Goal: Task Accomplishment & Management: Manage account settings

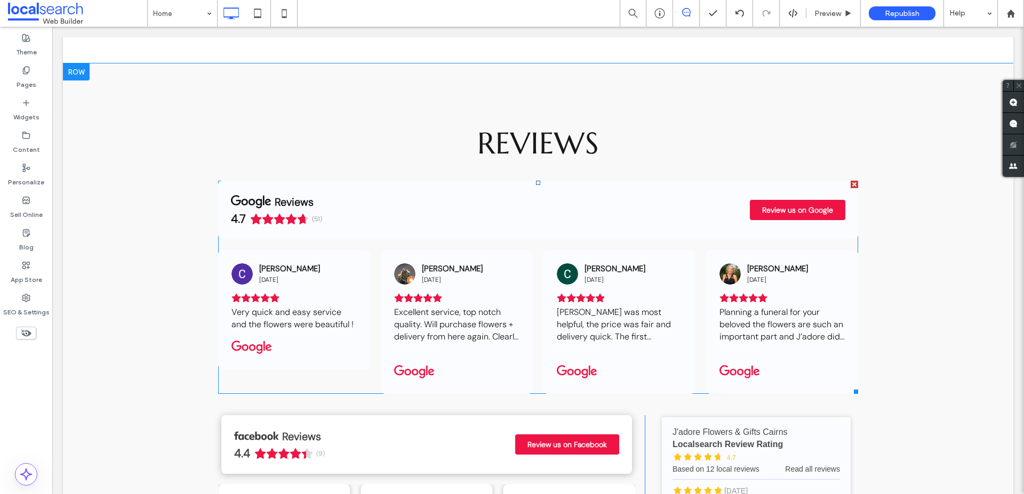
scroll to position [3098, 0]
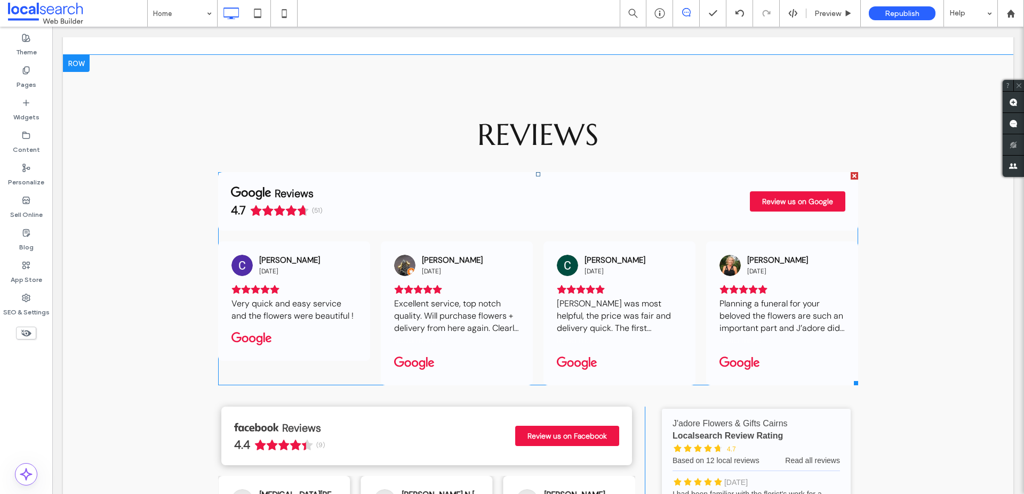
click at [590, 247] on span at bounding box center [538, 278] width 640 height 213
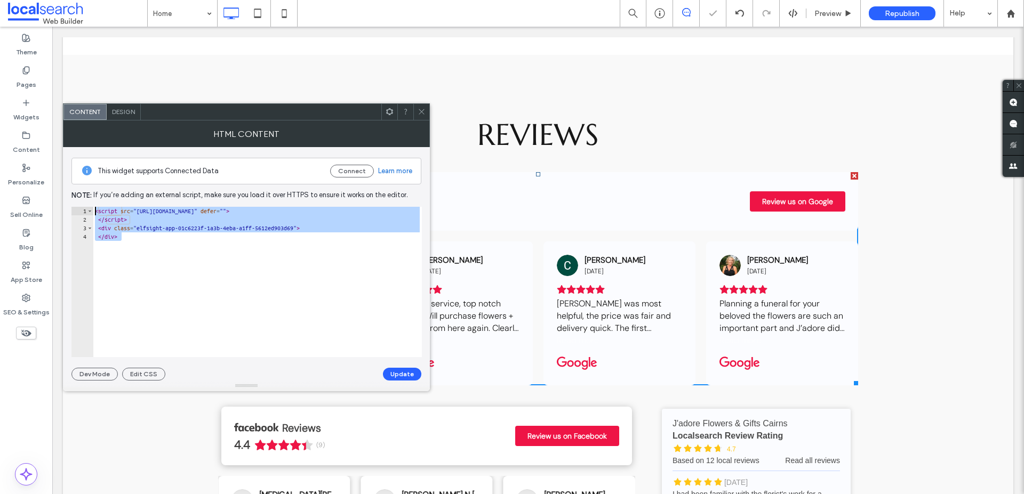
drag, startPoint x: 391, startPoint y: 257, endPoint x: 62, endPoint y: 209, distance: 332.5
paste textarea "**********"
type textarea "**********"
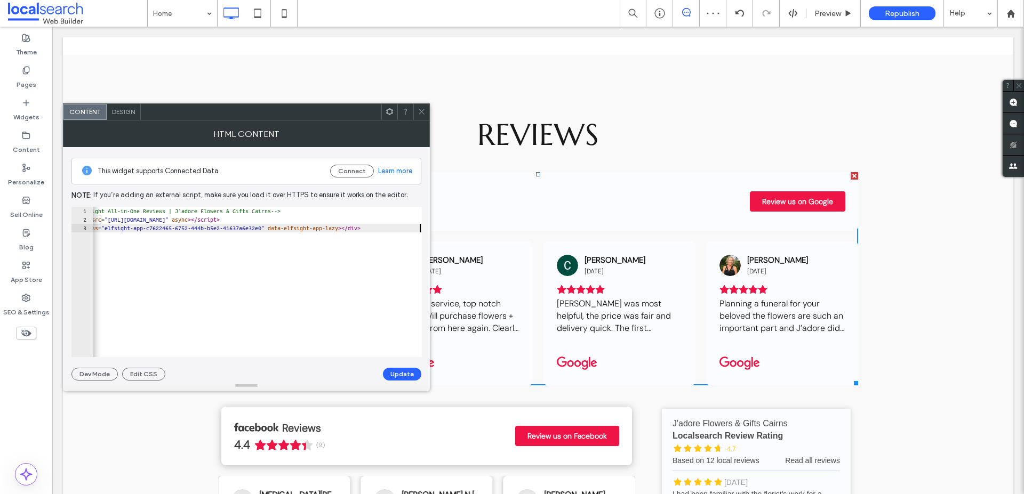
scroll to position [0, 29]
click at [399, 373] on button "Update" at bounding box center [402, 374] width 38 height 13
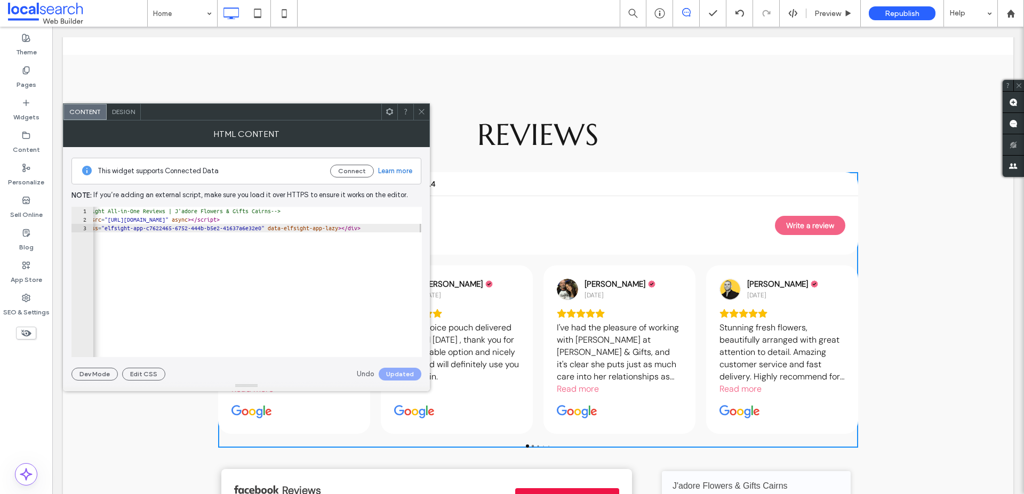
click at [421, 111] on icon at bounding box center [421, 112] width 8 height 8
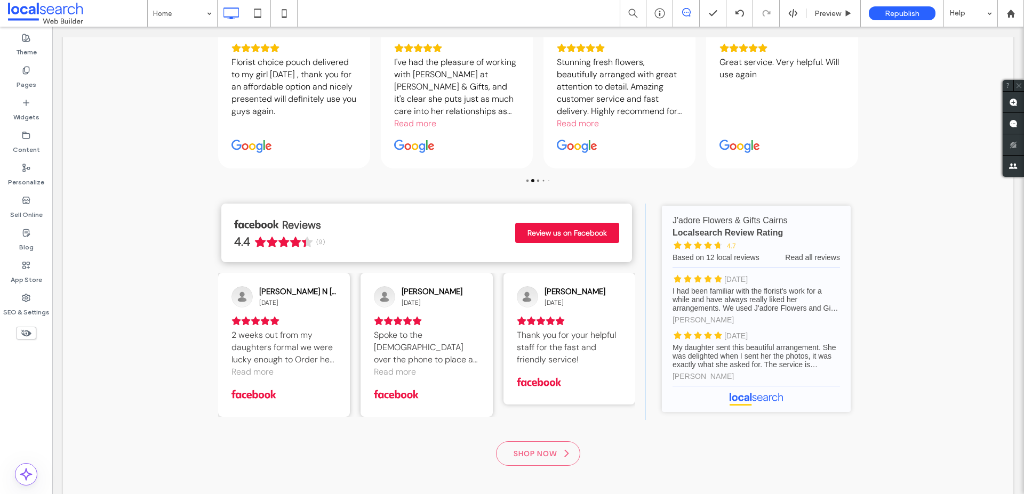
scroll to position [3411, 0]
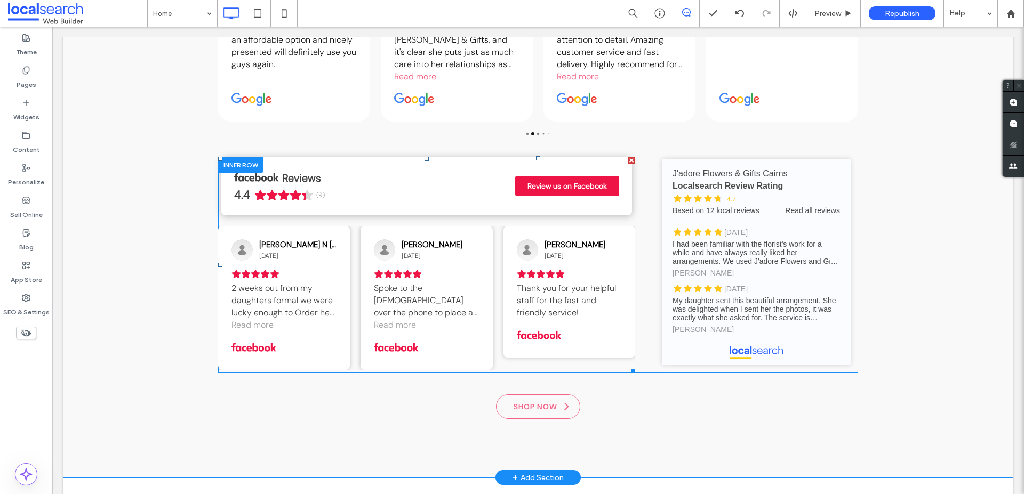
click at [488, 217] on span at bounding box center [426, 265] width 417 height 216
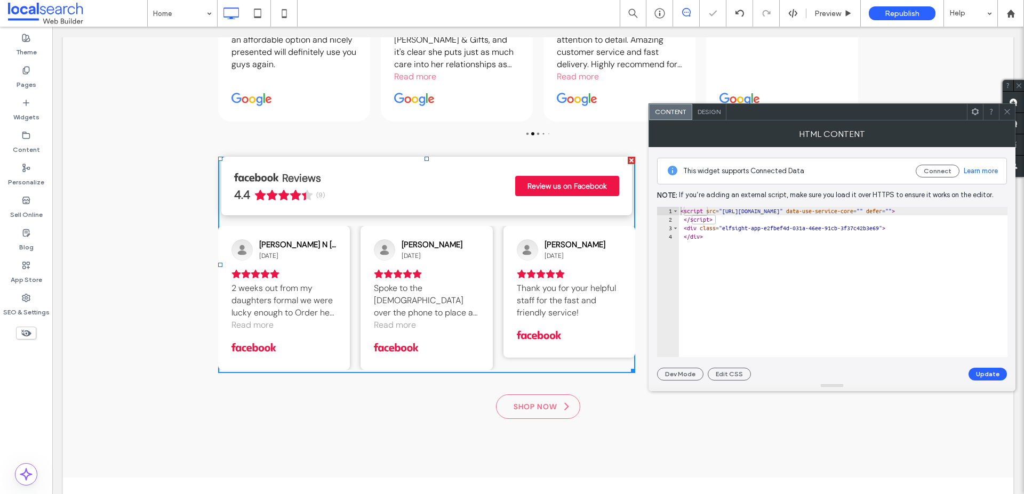
drag, startPoint x: 1004, startPoint y: 110, endPoint x: 980, endPoint y: 117, distance: 25.0
click at [1004, 110] on icon at bounding box center [1007, 112] width 8 height 8
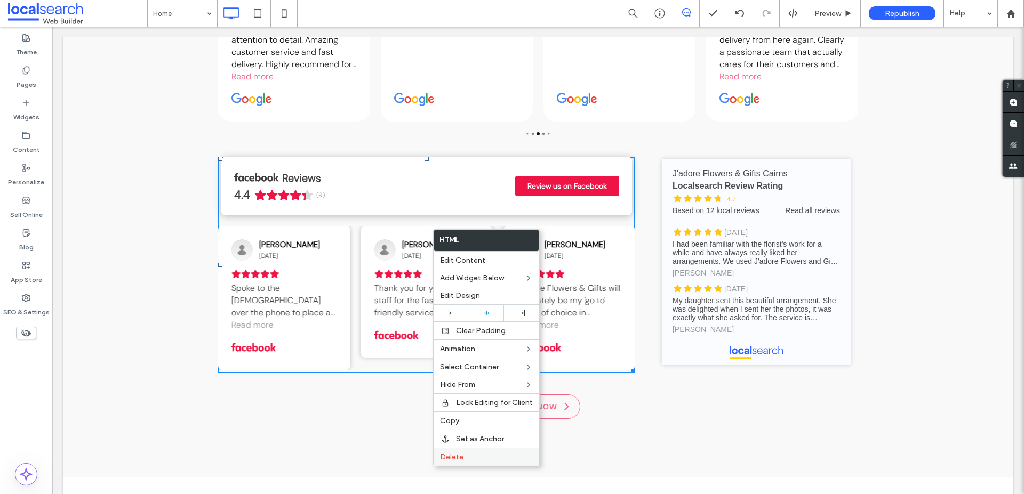
click at [449, 455] on span "Delete" at bounding box center [451, 457] width 23 height 9
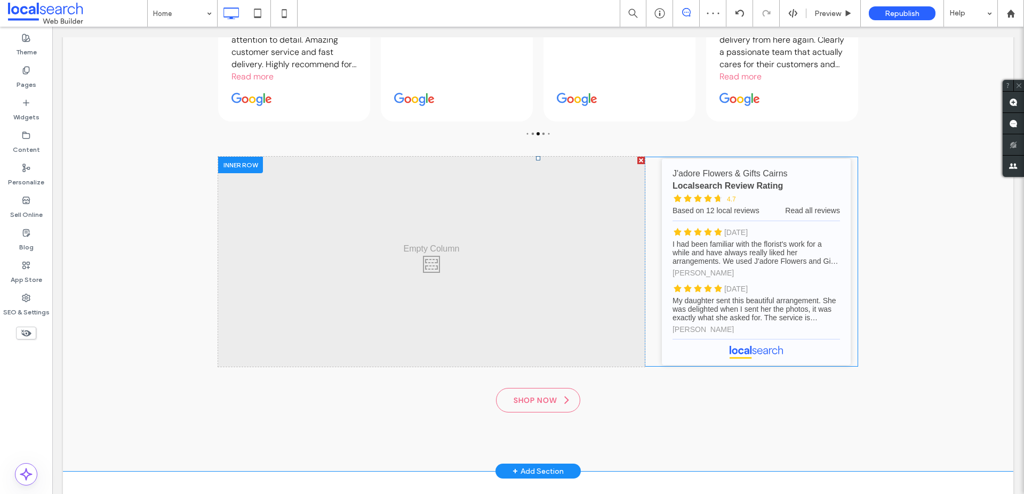
click at [637, 160] on div at bounding box center [640, 160] width 7 height 7
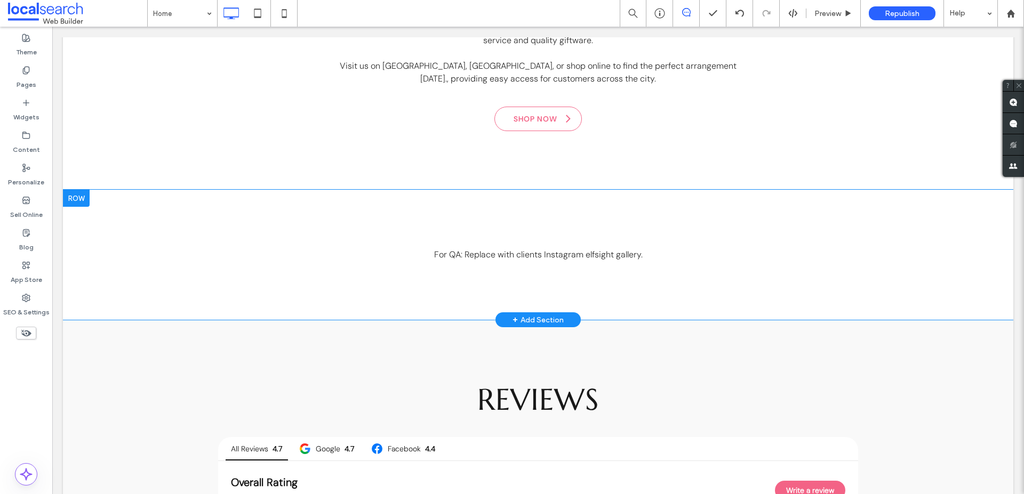
scroll to position [2840, 0]
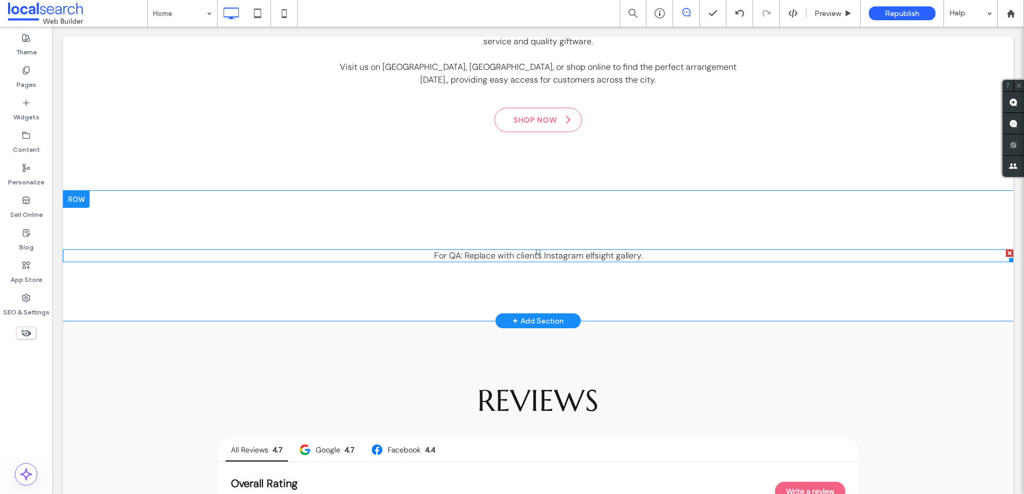
click at [495, 261] on span at bounding box center [538, 255] width 950 height 13
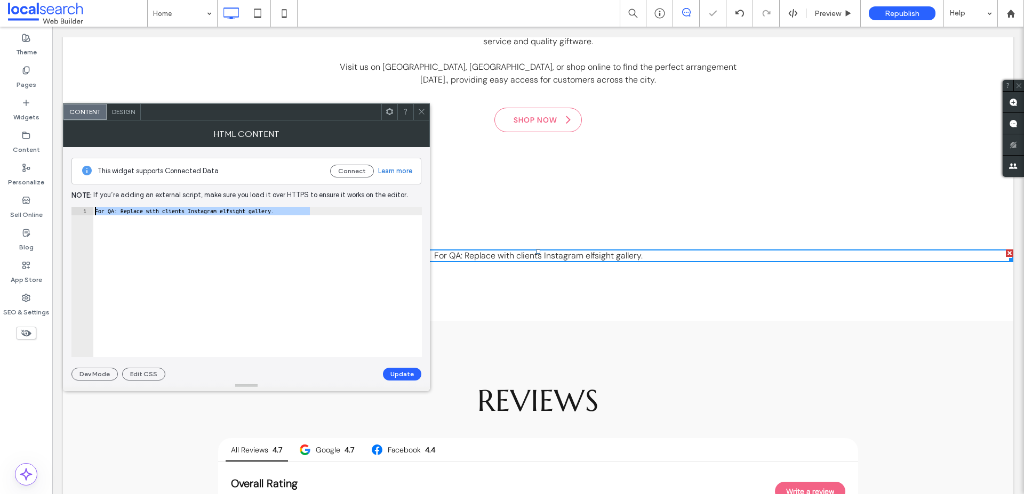
drag, startPoint x: 327, startPoint y: 208, endPoint x: 90, endPoint y: 201, distance: 236.8
click at [90, 201] on div "**********" at bounding box center [246, 263] width 350 height 233
paste textarea "**********"
type textarea "**********"
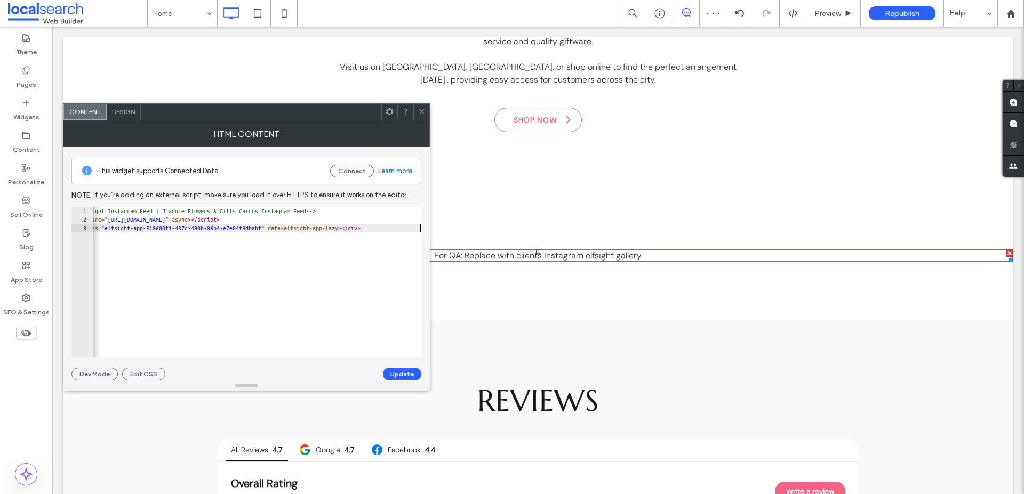
scroll to position [0, 29]
click at [391, 371] on button "Update" at bounding box center [402, 374] width 38 height 13
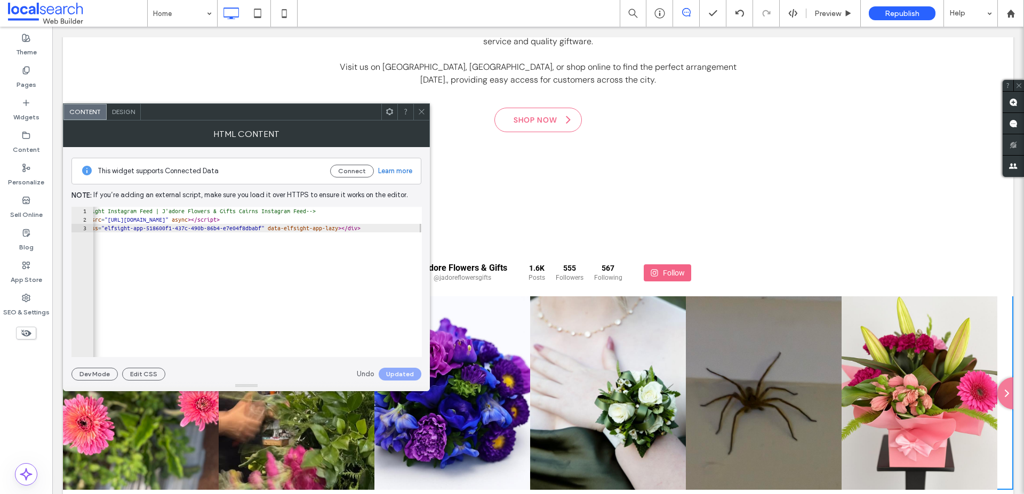
click at [422, 111] on icon at bounding box center [421, 112] width 8 height 8
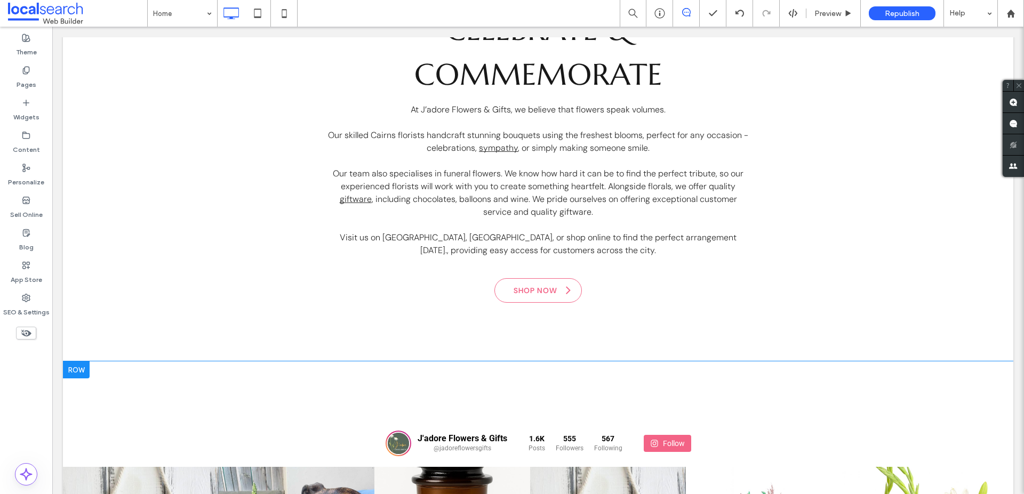
scroll to position [7, 0]
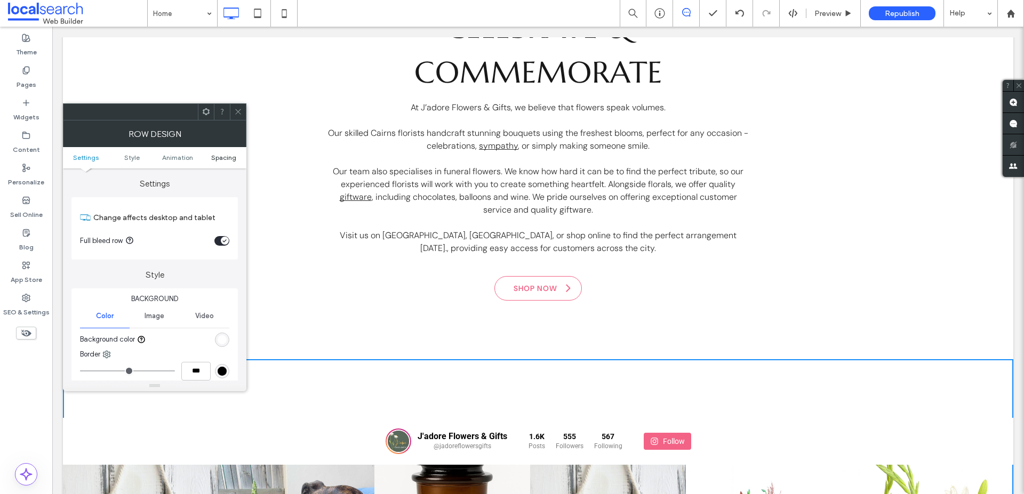
click at [237, 157] on link "Spacing" at bounding box center [223, 158] width 46 height 8
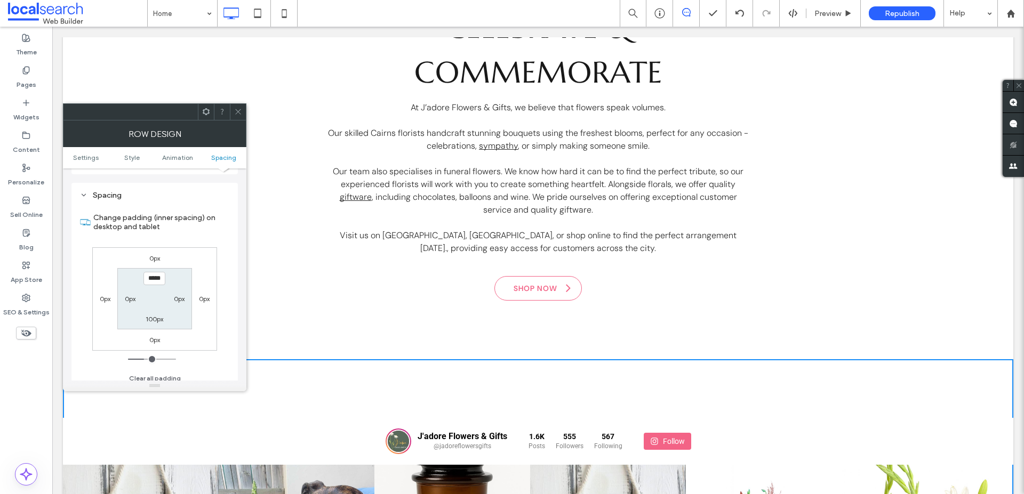
scroll to position [293, 0]
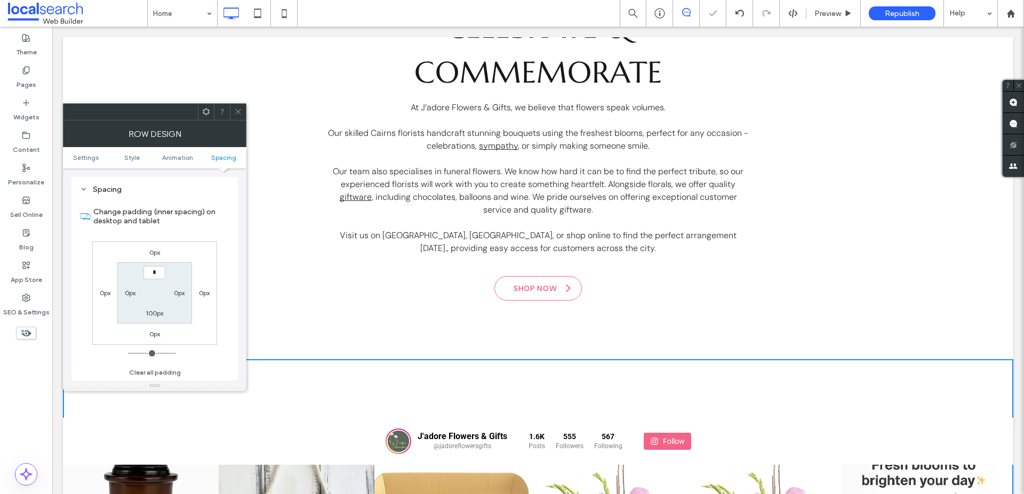
type input "***"
type input "*"
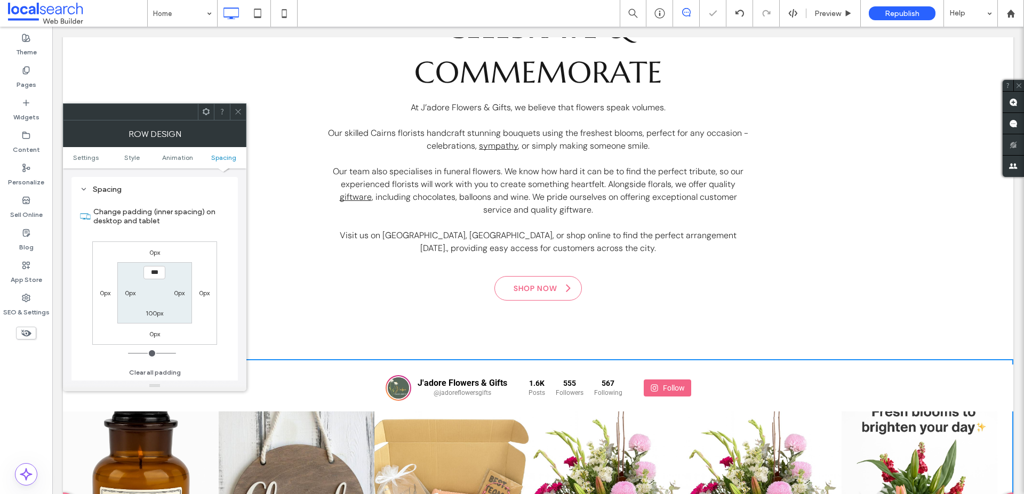
drag, startPoint x: 237, startPoint y: 110, endPoint x: 309, endPoint y: 196, distance: 112.4
click at [237, 110] on icon at bounding box center [238, 112] width 8 height 8
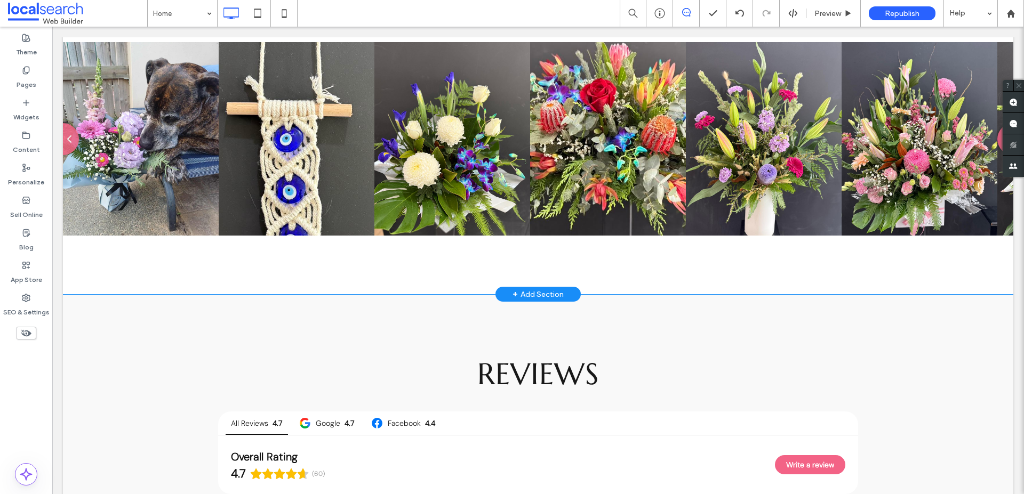
scroll to position [3040, 0]
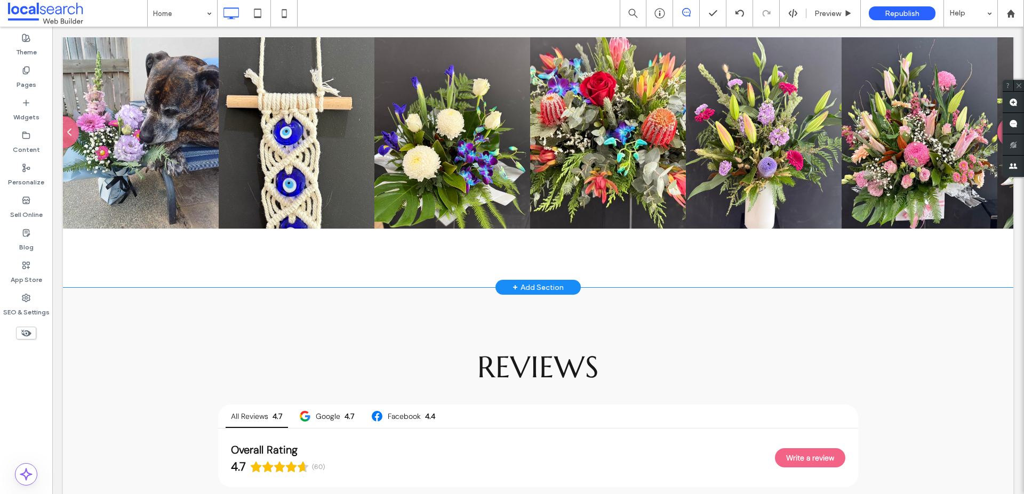
click at [468, 277] on div "J'adore Flowers & Gifts @jadoreflowersgifts 1.6K 555" at bounding box center [538, 135] width 950 height 304
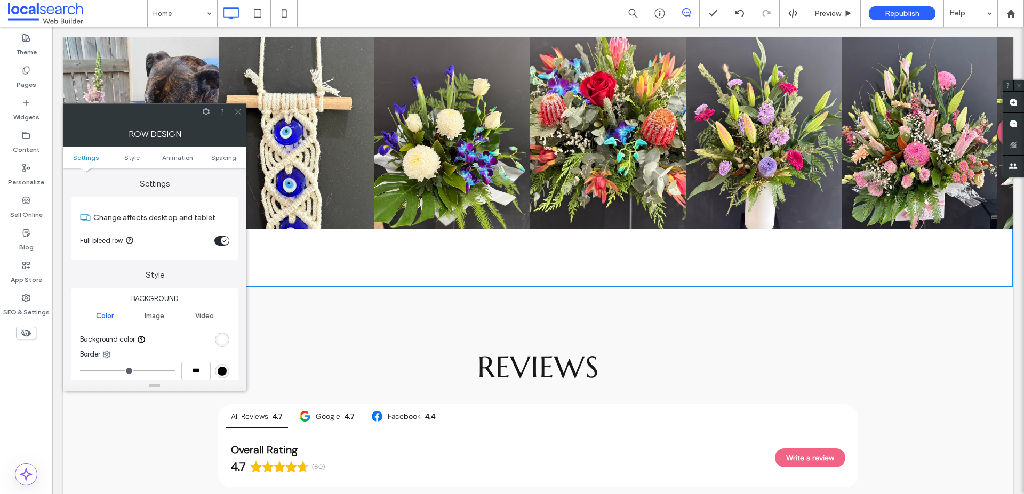
click at [237, 110] on icon at bounding box center [238, 112] width 8 height 8
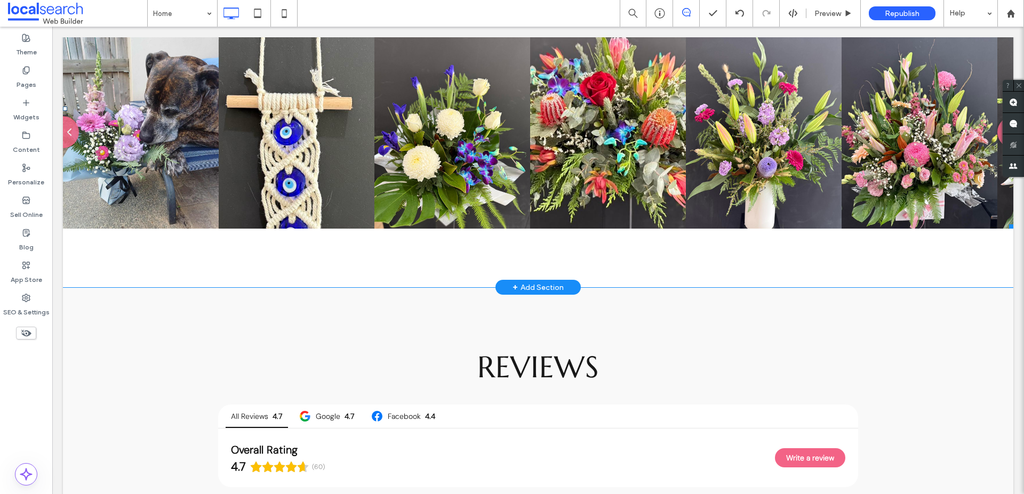
click at [413, 137] on span at bounding box center [538, 108] width 950 height 240
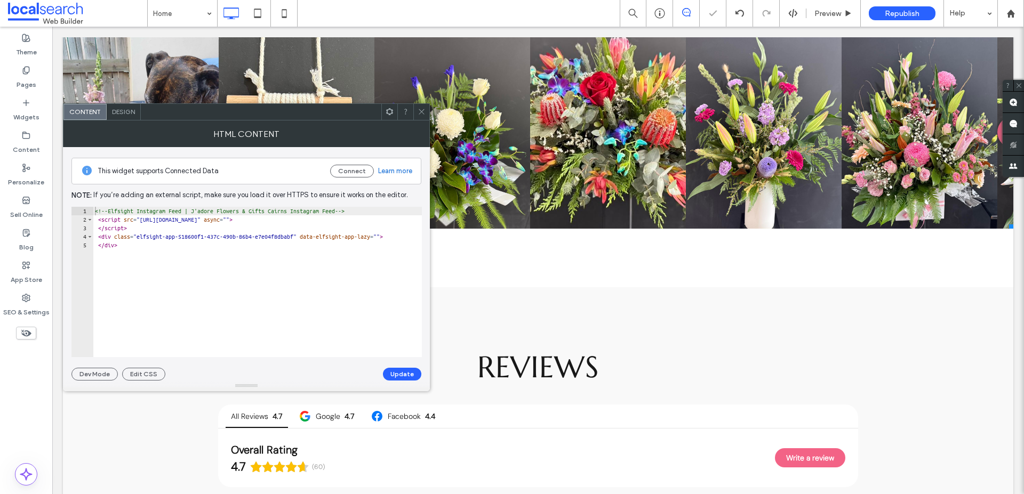
click at [133, 110] on span "Design" at bounding box center [123, 112] width 23 height 8
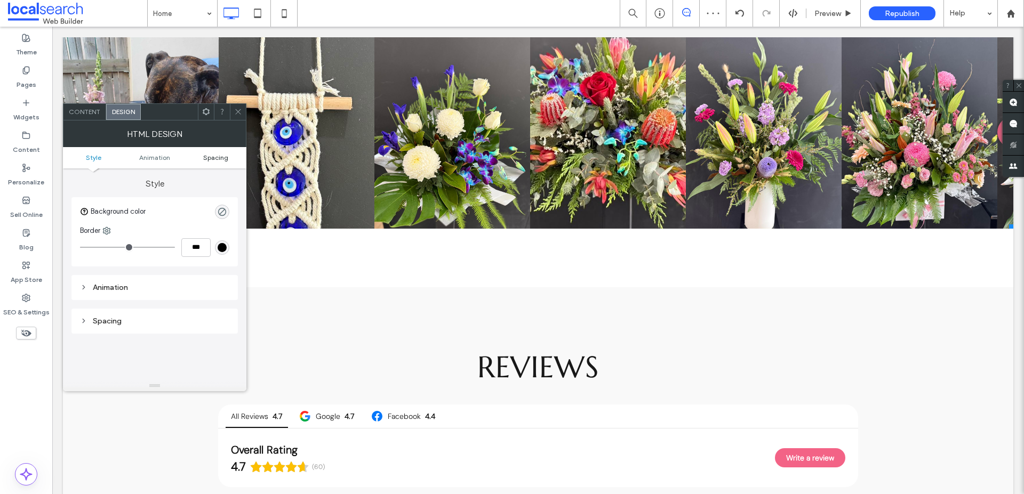
click at [218, 155] on span "Spacing" at bounding box center [215, 158] width 25 height 8
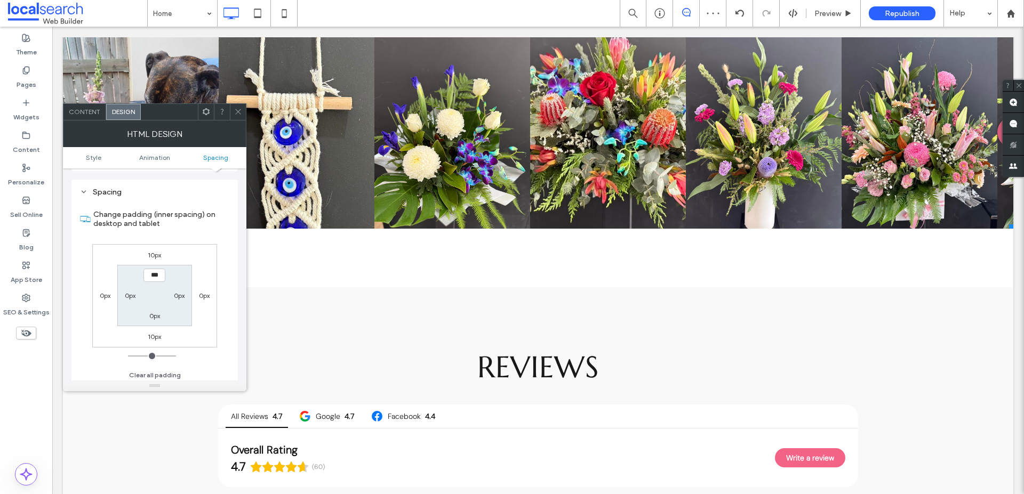
scroll to position [132, 0]
click at [158, 333] on label "10px" at bounding box center [154, 334] width 13 height 8
type input "**"
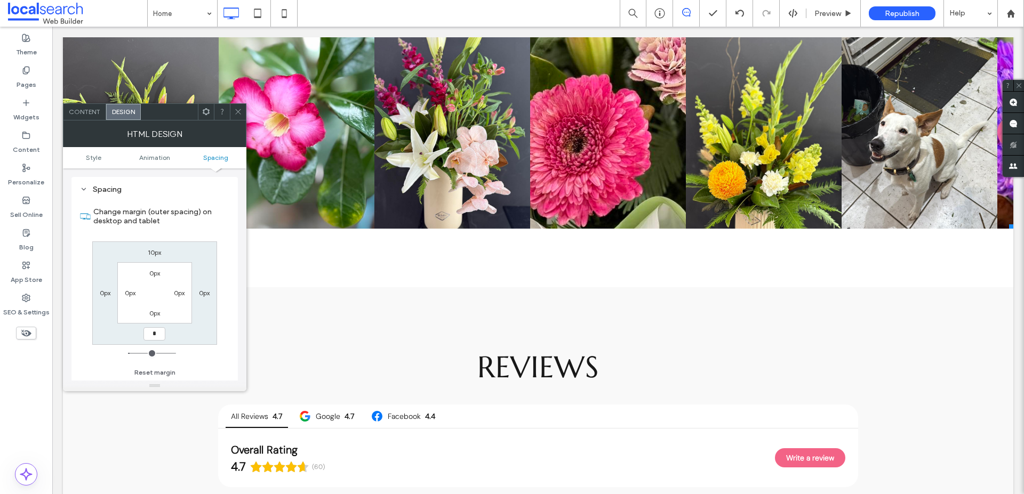
type input "*"
type input "***"
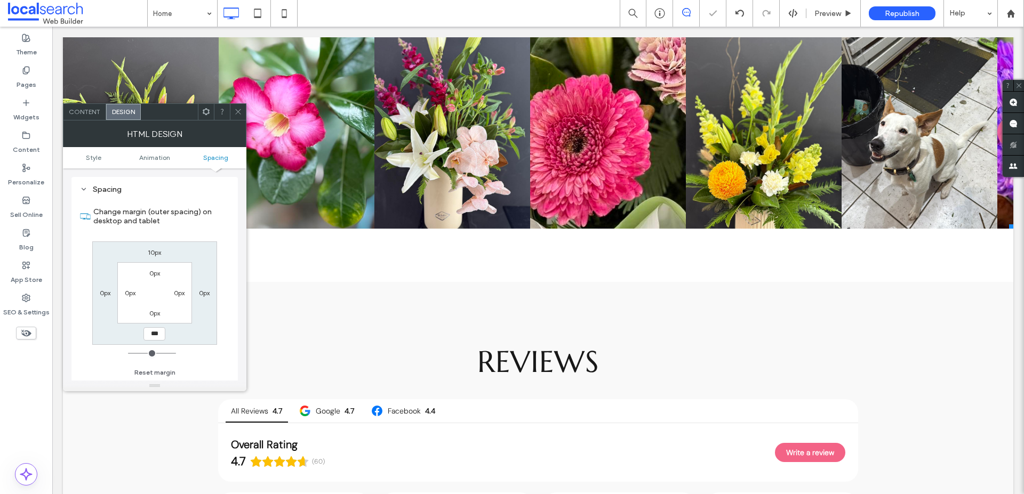
scroll to position [3035, 0]
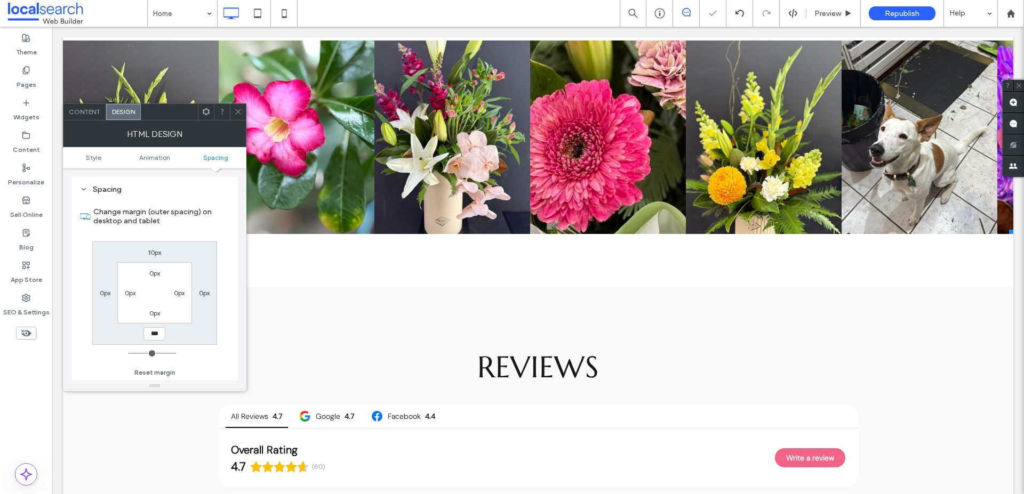
click at [239, 110] on icon at bounding box center [238, 112] width 8 height 8
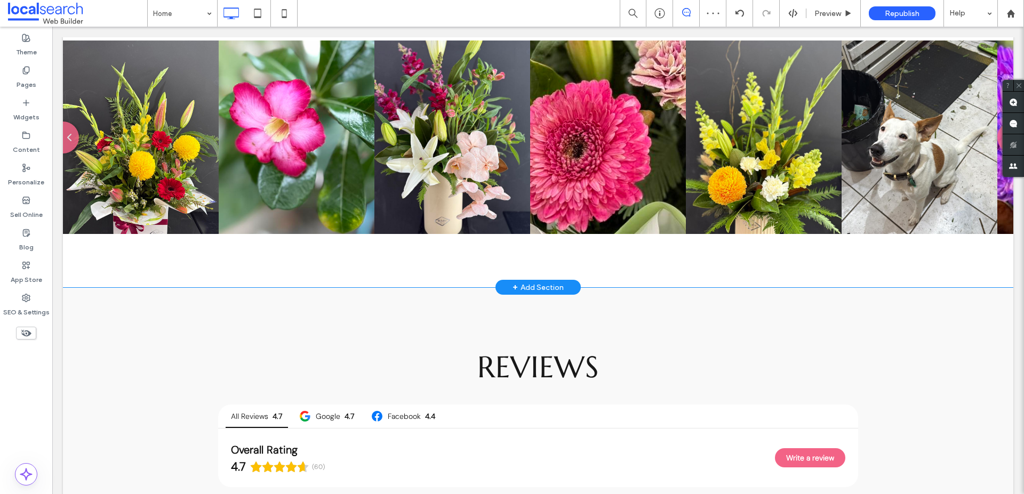
click at [257, 267] on div "J'adore Flowers & Gifts @jadoreflowersgifts 1.6K 555" at bounding box center [538, 137] width 950 height 299
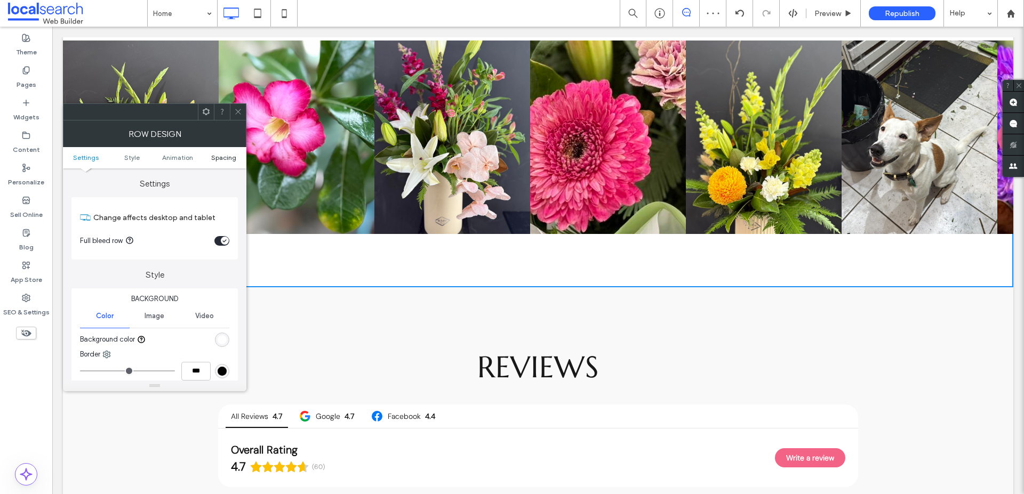
click at [220, 158] on span "Spacing" at bounding box center [223, 158] width 25 height 8
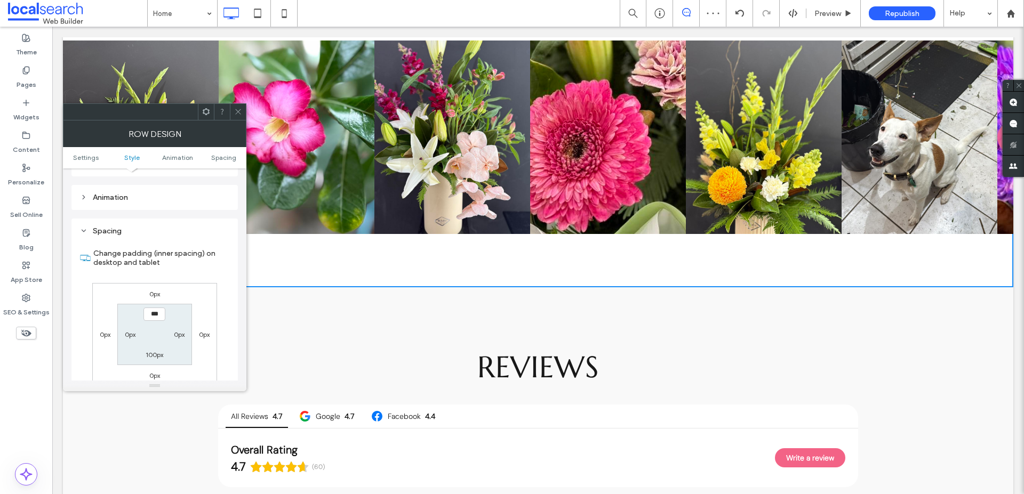
scroll to position [293, 0]
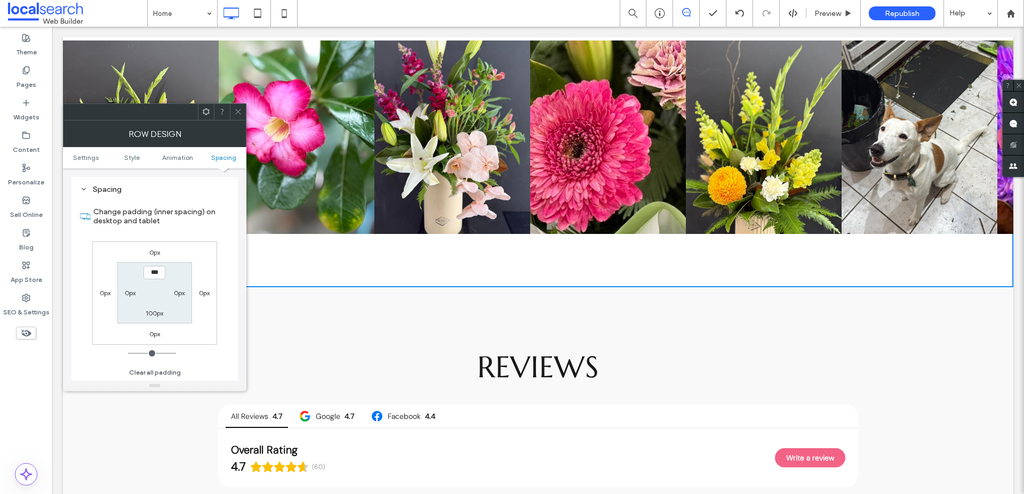
click at [157, 312] on label "100px" at bounding box center [155, 313] width 18 height 8
type input "***"
type input "*"
type input "***"
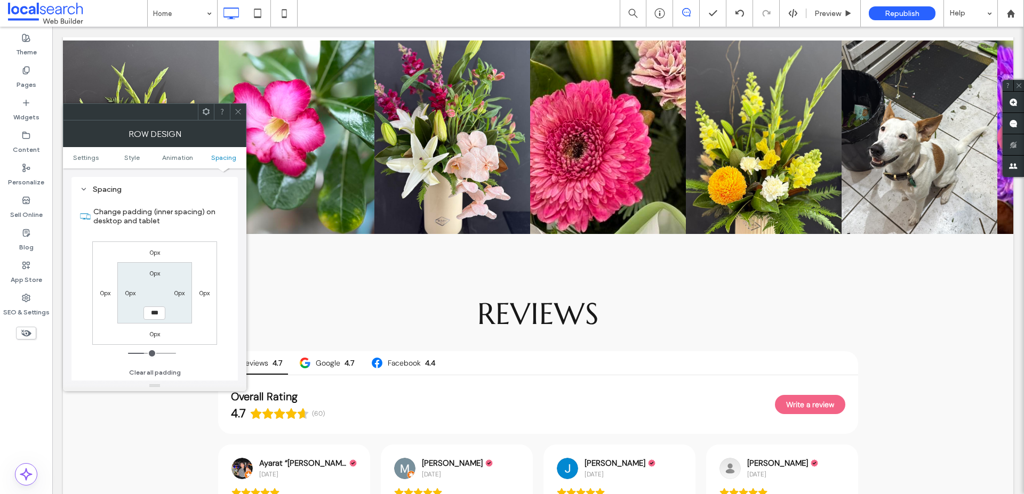
scroll to position [2982, 0]
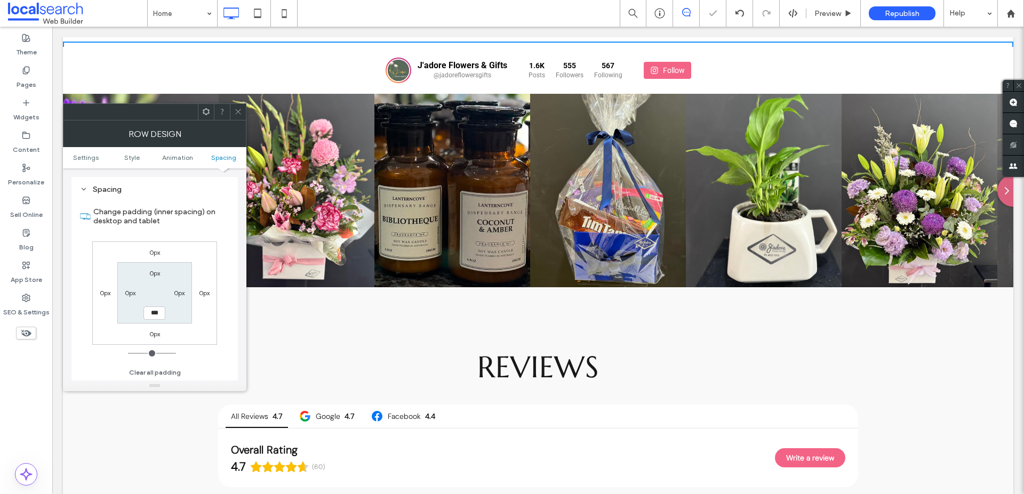
click at [238, 111] on icon at bounding box center [238, 112] width 8 height 8
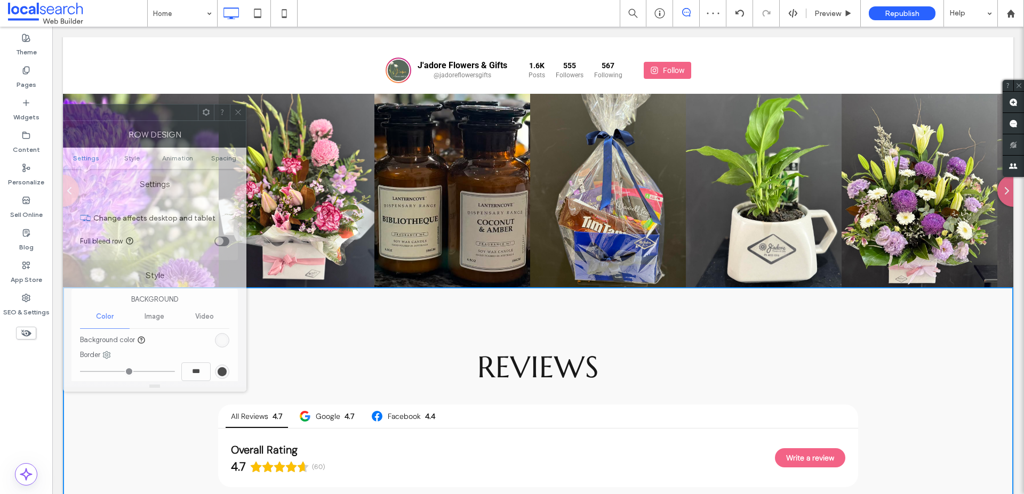
click at [222, 144] on div "Row Design" at bounding box center [154, 134] width 183 height 27
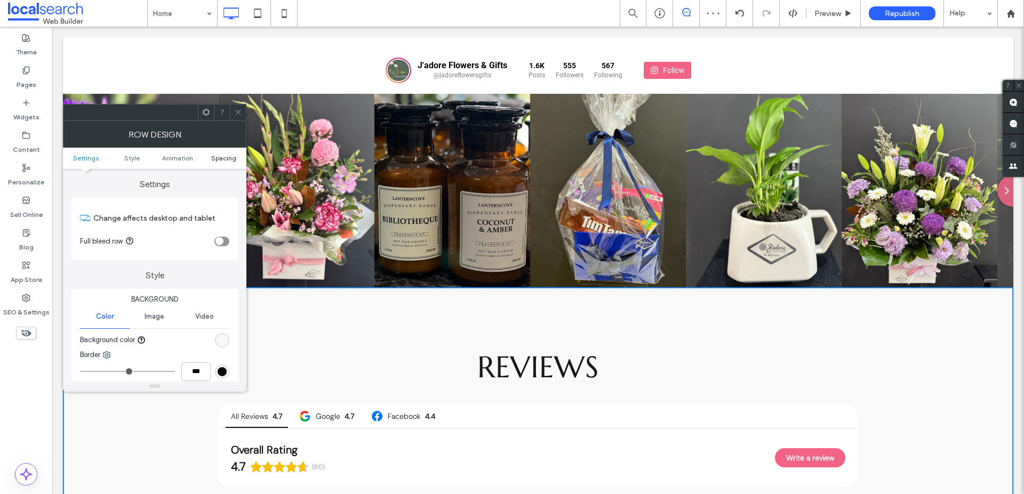
click at [224, 156] on span "Spacing" at bounding box center [223, 158] width 25 height 8
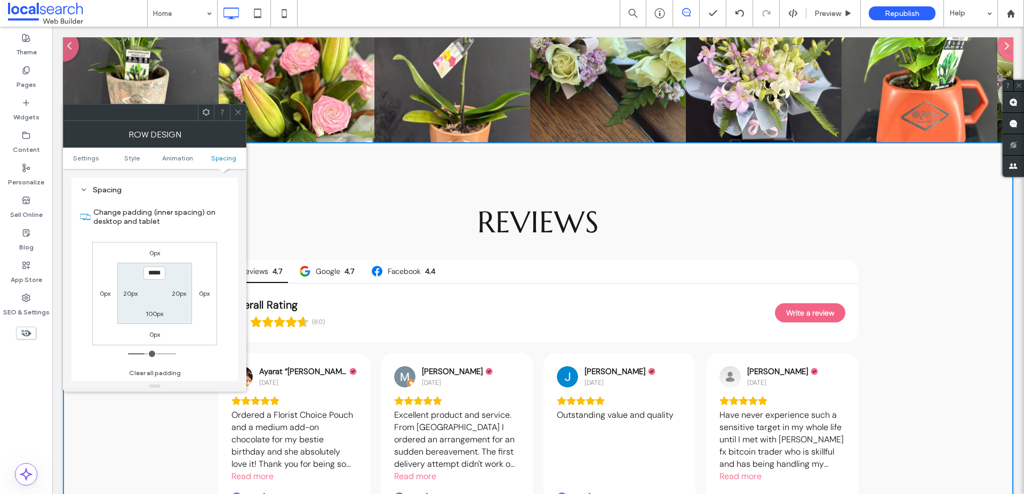
scroll to position [3180, 0]
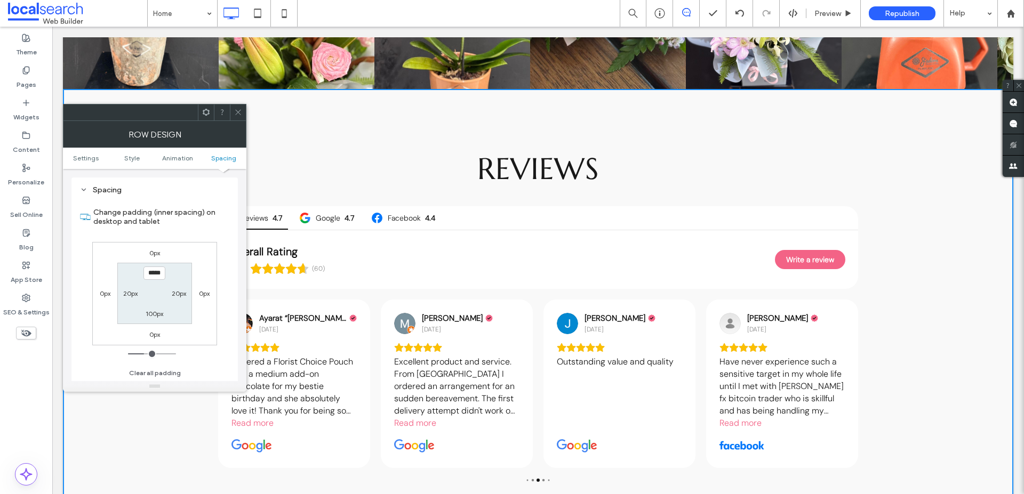
click at [235, 116] on span at bounding box center [238, 112] width 8 height 16
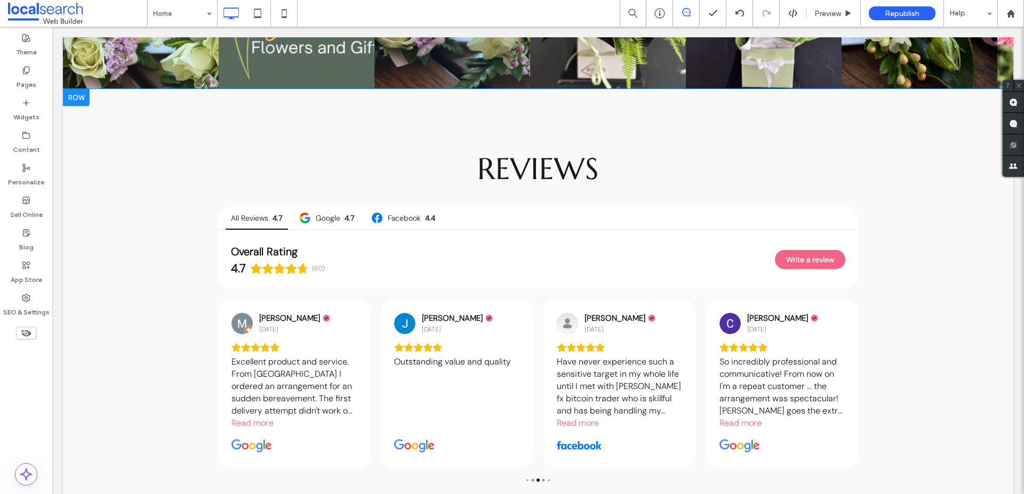
click at [161, 116] on div "reviews All Reviews 4.7 Google 4.7 Facebook 4.4 Overall Rating 4.7 (60) Write a…" at bounding box center [538, 453] width 950 height 729
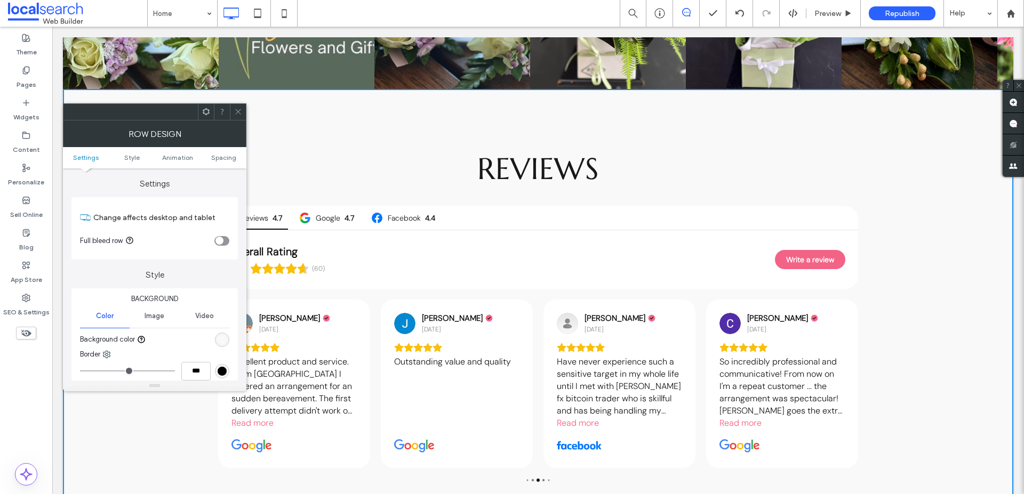
click at [230, 166] on ul "Settings Style Animation Spacing" at bounding box center [154, 157] width 183 height 21
click at [229, 160] on span "Spacing" at bounding box center [223, 158] width 25 height 8
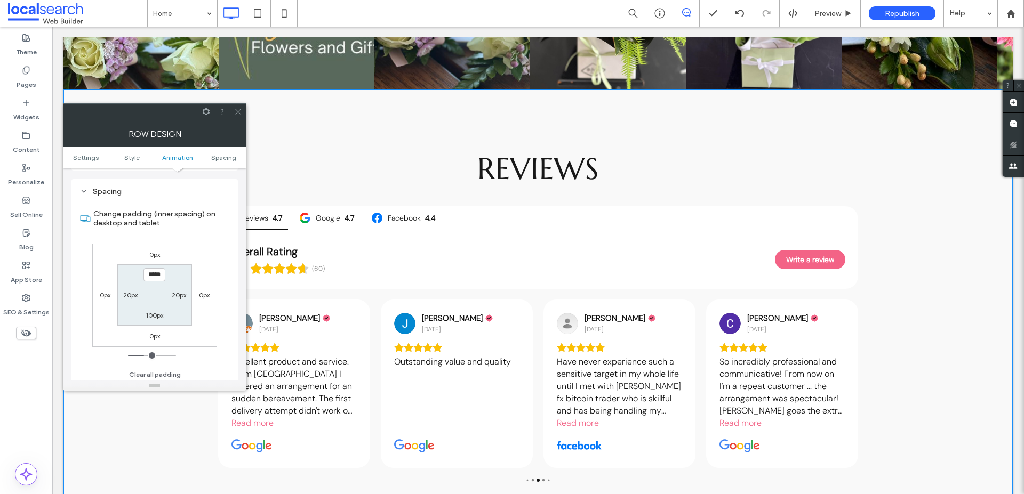
scroll to position [293, 0]
type input "*****"
type input "***"
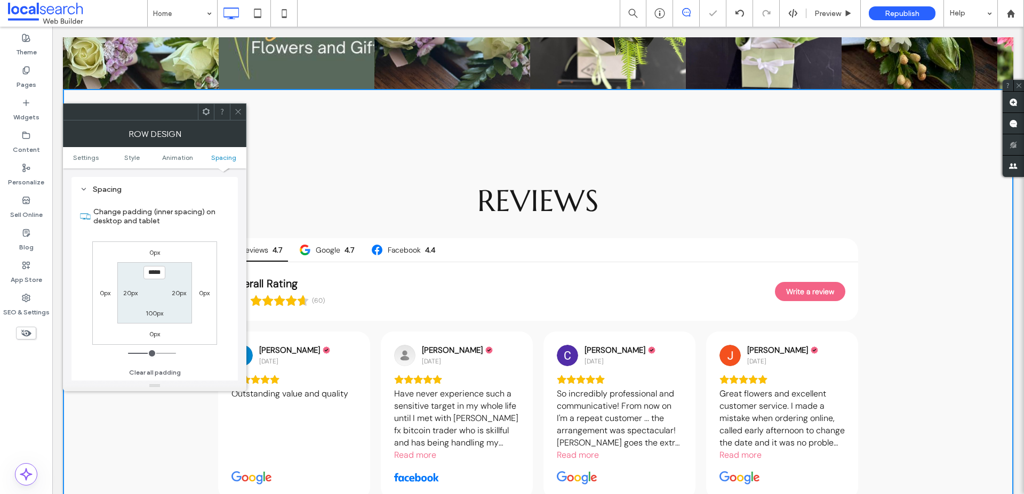
drag, startPoint x: 239, startPoint y: 115, endPoint x: 220, endPoint y: 74, distance: 45.3
click at [239, 115] on icon at bounding box center [238, 112] width 8 height 8
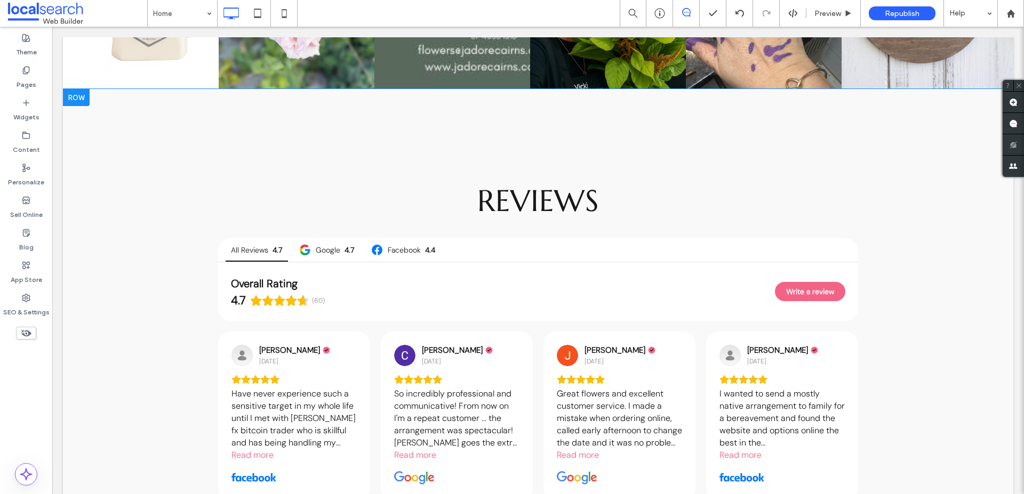
click at [283, 117] on div "reviews All Reviews 4.7 Google 4.7 Facebook 4.4 Overall Rating 4.7 (60) Write a…" at bounding box center [538, 469] width 950 height 761
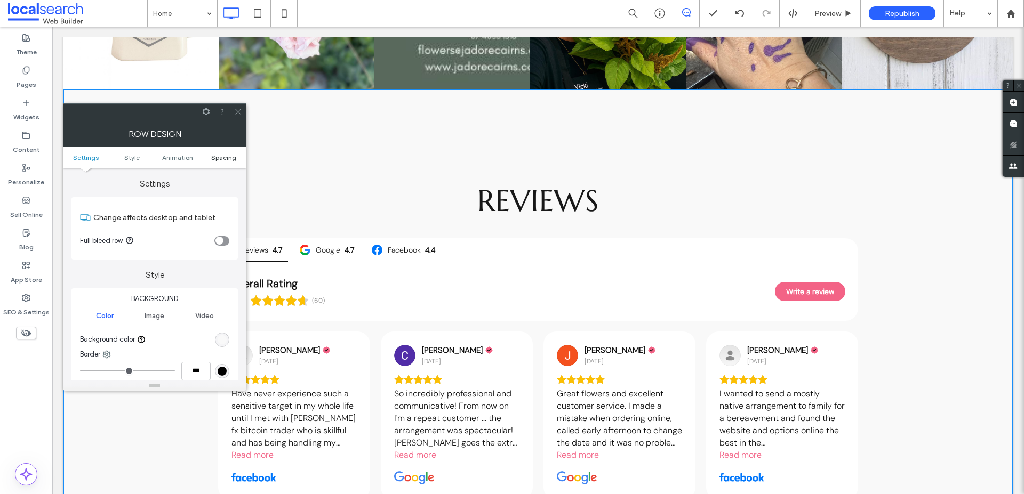
click at [223, 157] on span "Spacing" at bounding box center [223, 158] width 25 height 8
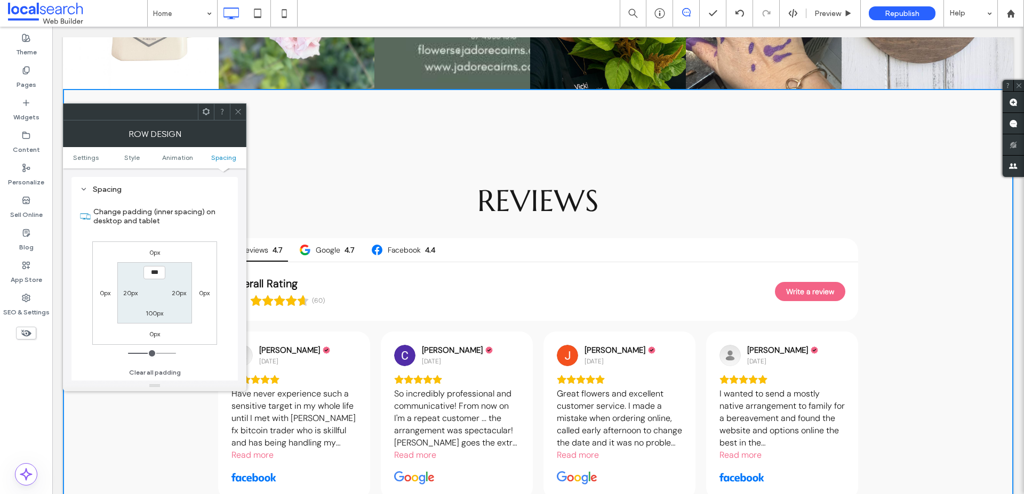
type input "*****"
type input "***"
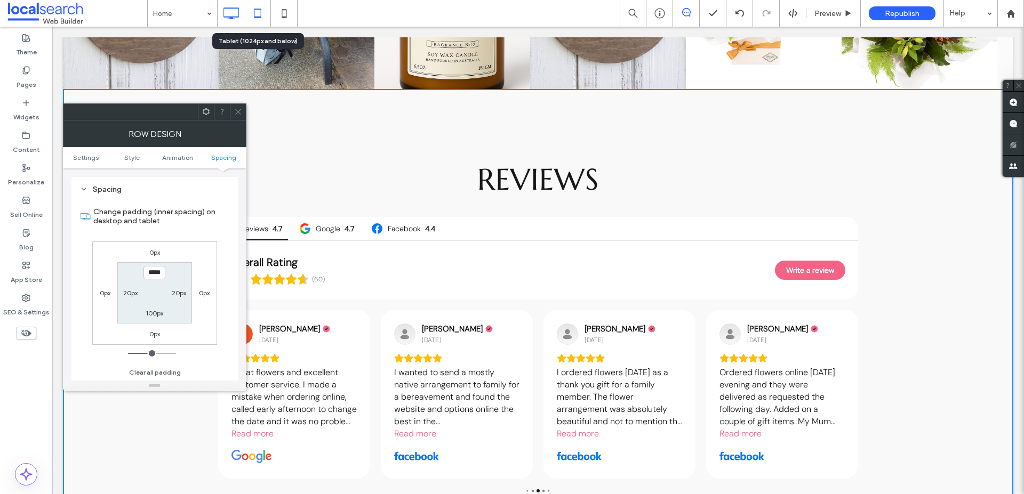
click at [260, 11] on icon at bounding box center [257, 13] width 21 height 21
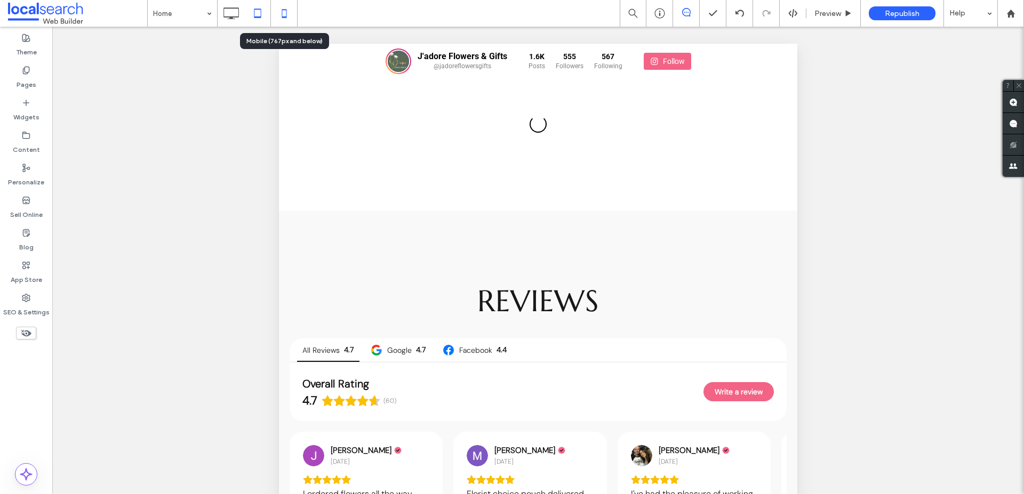
click at [284, 13] on icon at bounding box center [283, 13] width 21 height 21
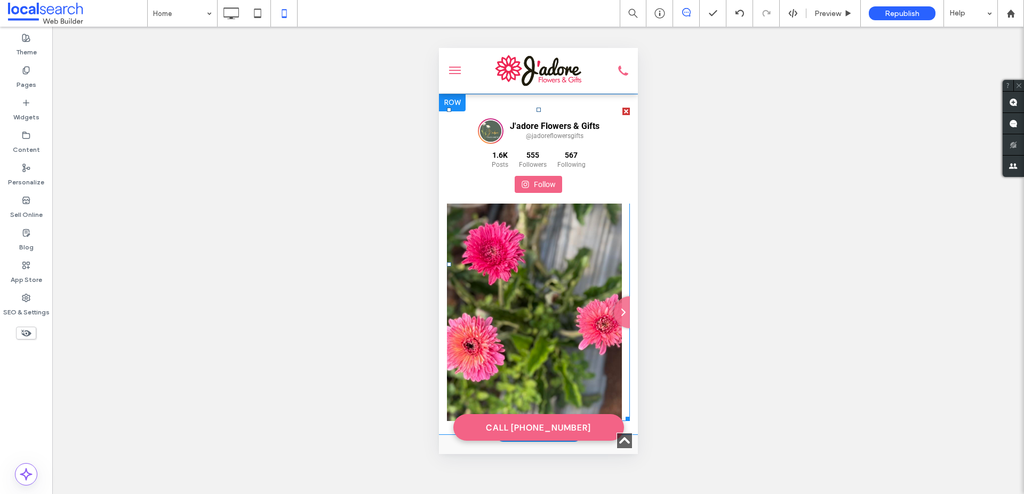
scroll to position [1753, 0]
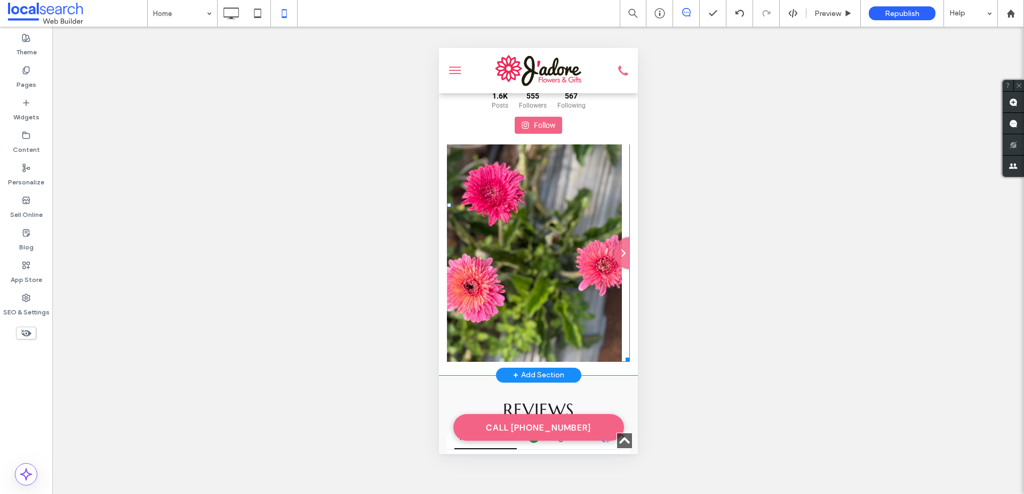
click at [614, 254] on span at bounding box center [537, 205] width 183 height 313
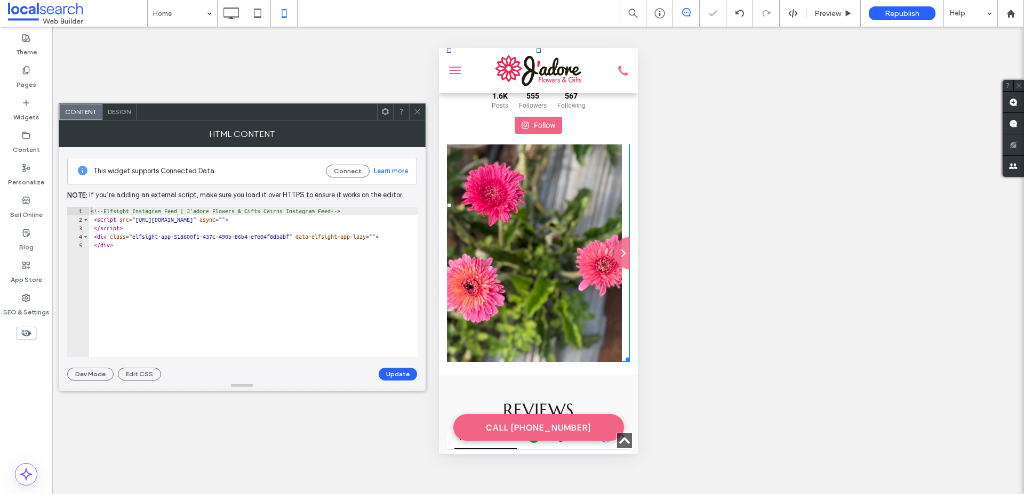
click at [419, 110] on icon at bounding box center [417, 112] width 8 height 8
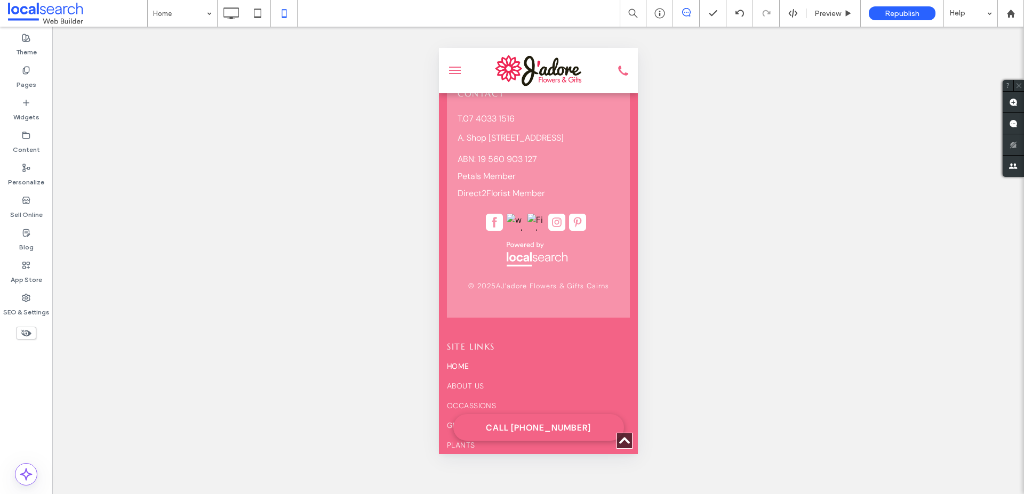
scroll to position [3122, 0]
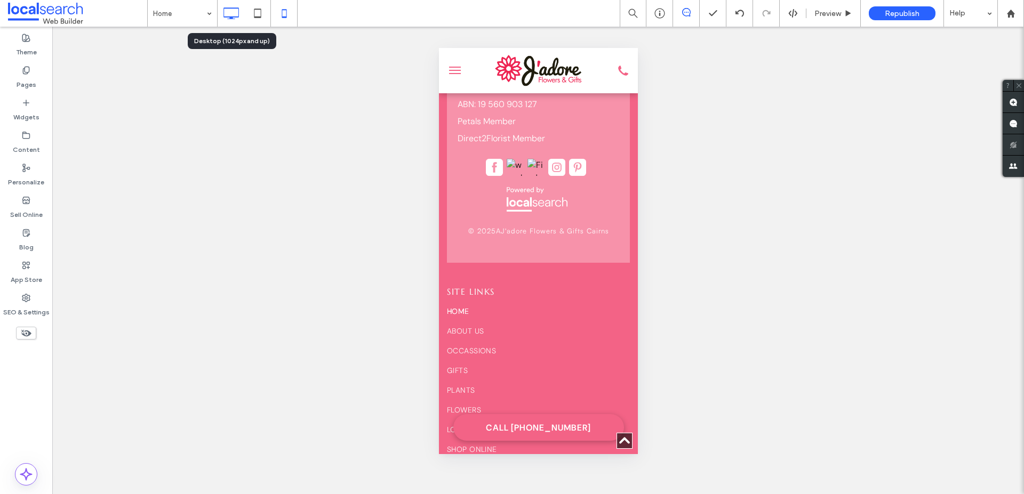
click at [233, 15] on icon at bounding box center [230, 13] width 21 height 21
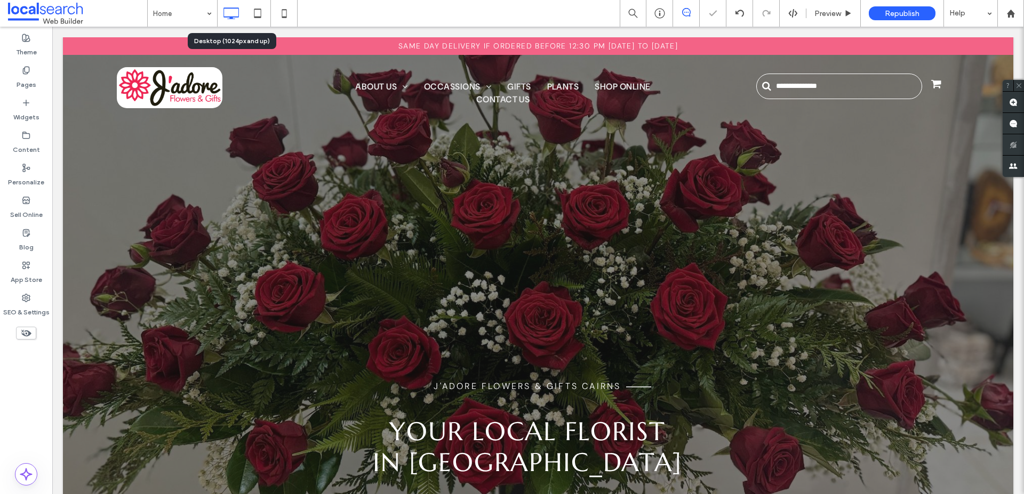
scroll to position [0, 0]
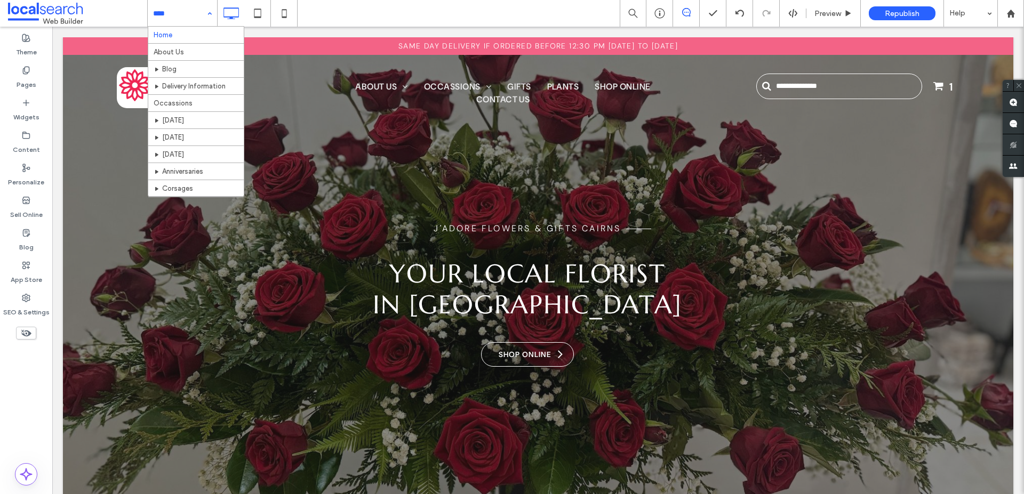
click at [203, 15] on div "Home About Us Blog Delivery Information Occassions [DATE] [DATE] [DATE] Anniver…" at bounding box center [182, 13] width 69 height 27
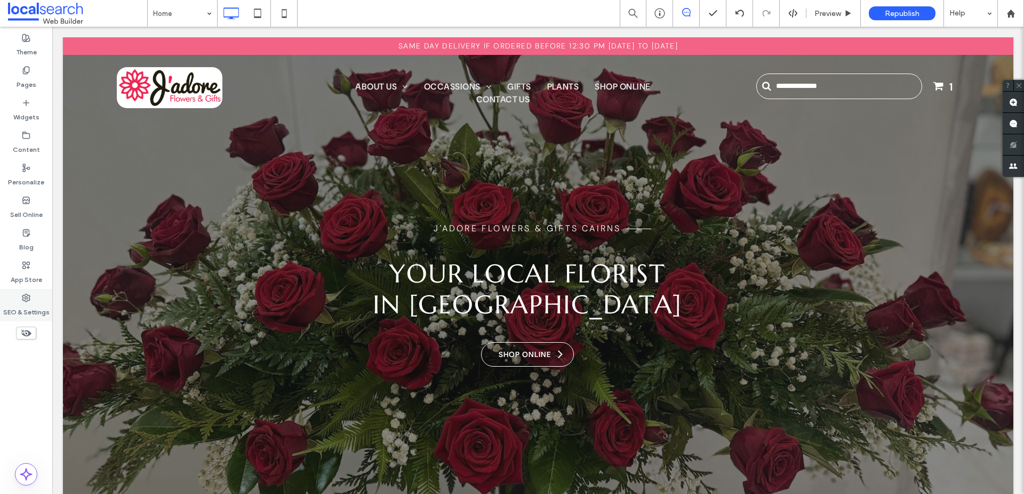
click at [38, 289] on div "Theme Pages Widgets Content Personalize Sell Online Blog App Store SEO & Settin…" at bounding box center [26, 261] width 52 height 468
click at [37, 293] on div "SEO & Settings" at bounding box center [26, 305] width 52 height 33
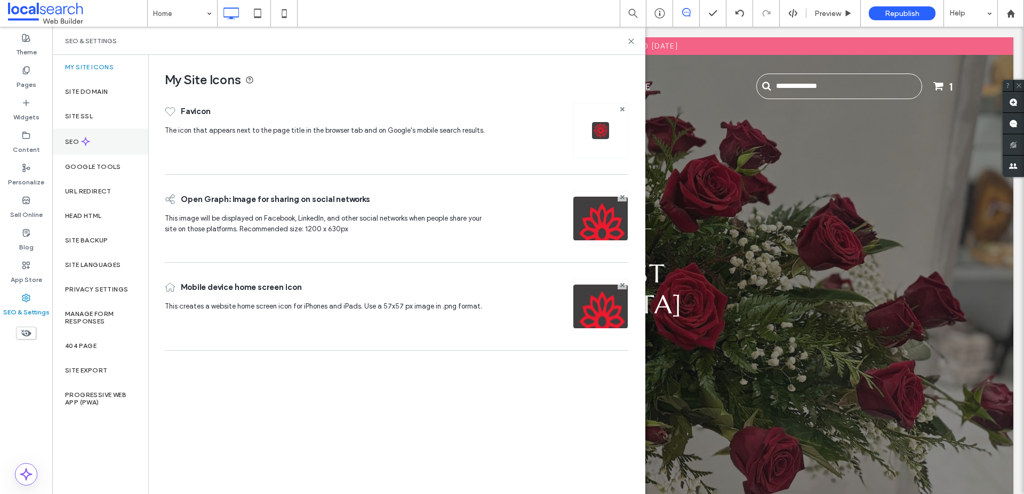
click at [102, 141] on div "SEO" at bounding box center [100, 141] width 96 height 26
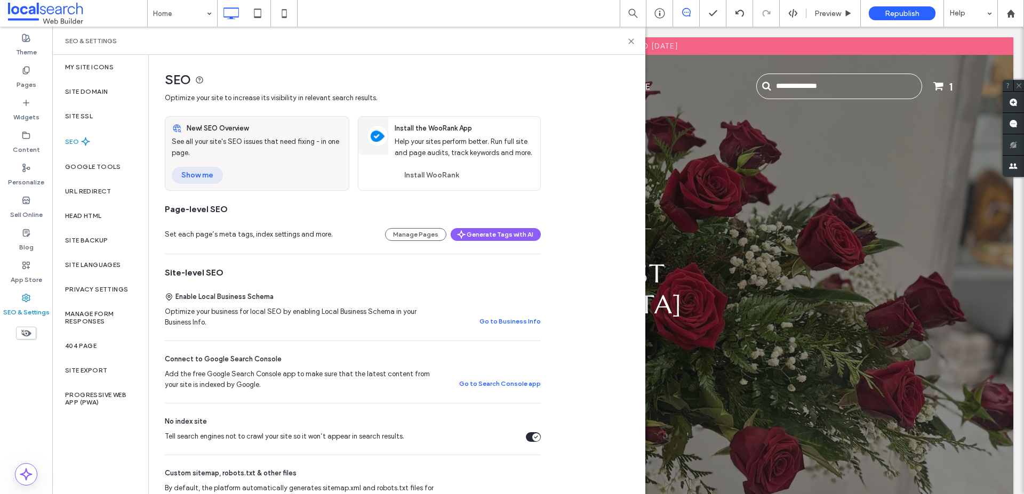
click at [186, 175] on button "Show me" at bounding box center [197, 175] width 51 height 17
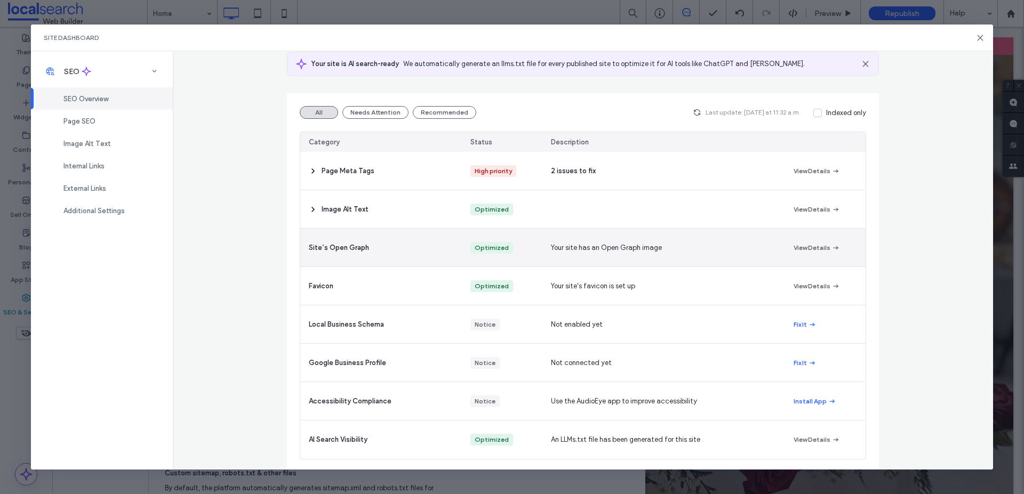
scroll to position [76, 0]
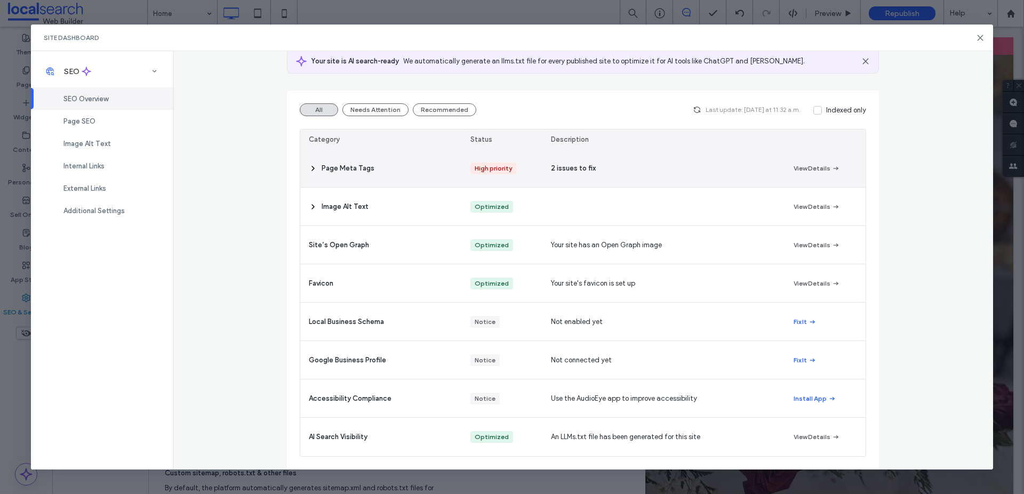
click at [309, 165] on icon at bounding box center [313, 168] width 9 height 9
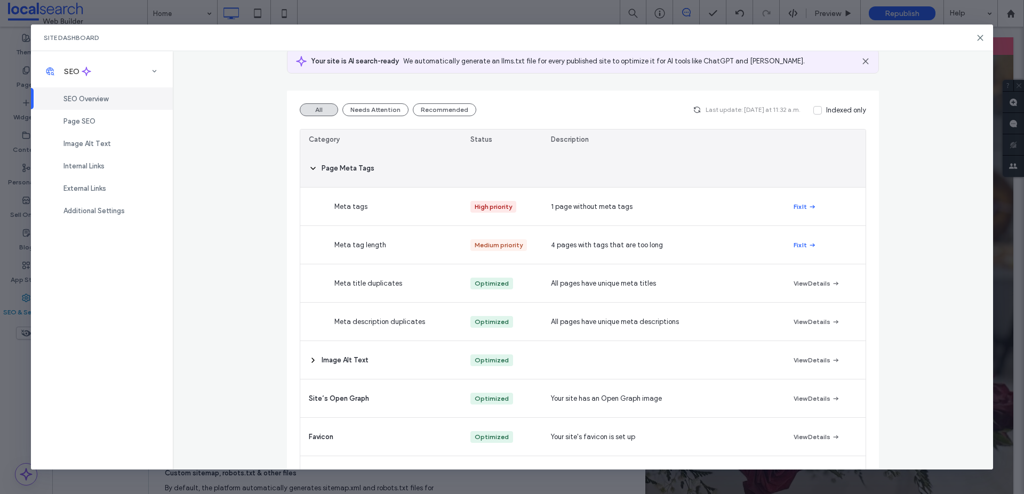
click at [309, 165] on icon at bounding box center [313, 168] width 9 height 9
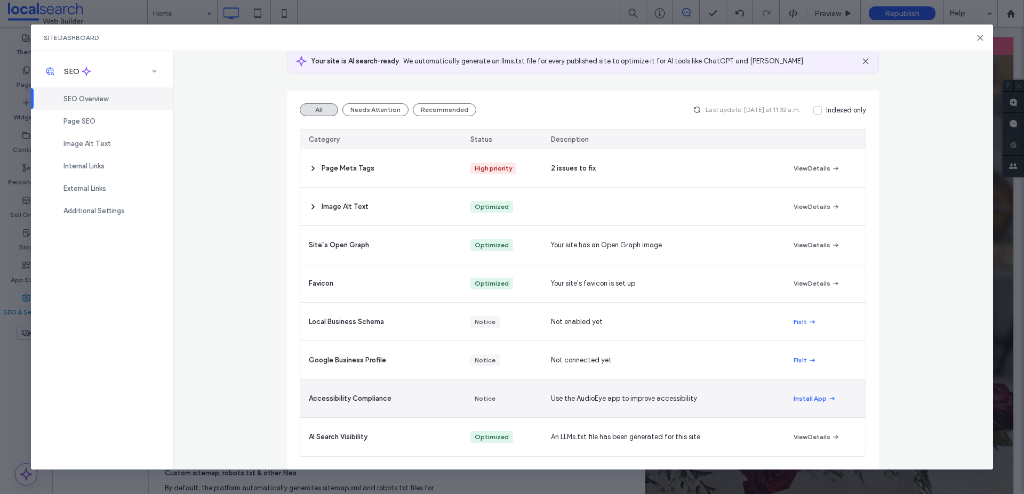
scroll to position [0, 0]
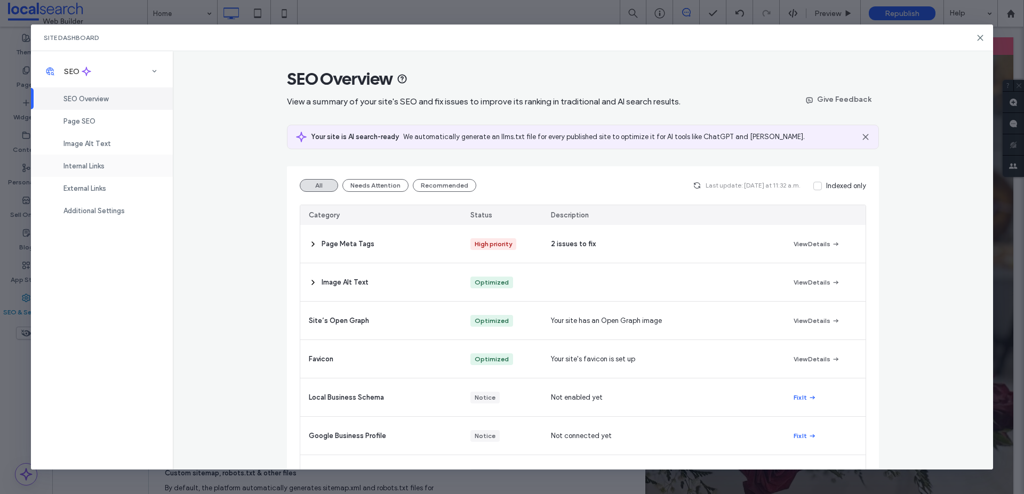
click at [90, 164] on span "Internal Links" at bounding box center [83, 166] width 41 height 8
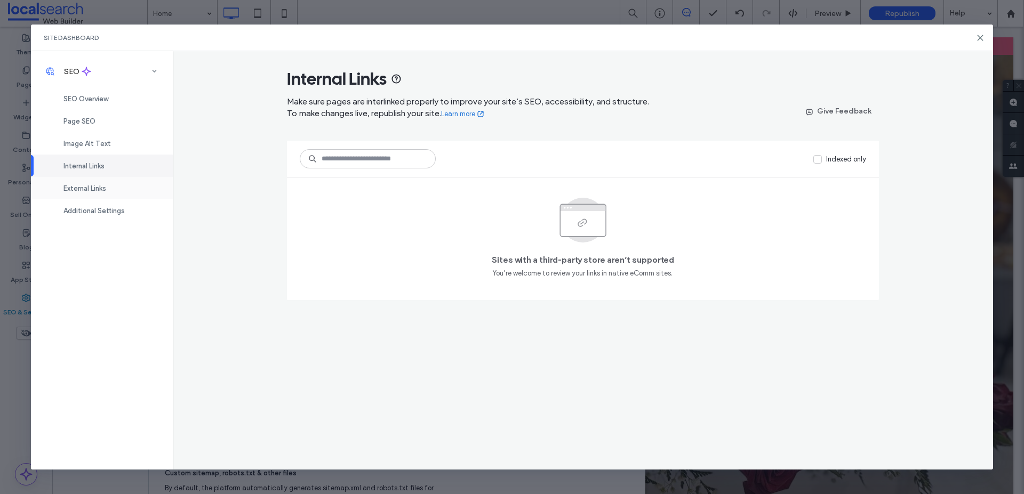
click at [96, 191] on span "External Links" at bounding box center [84, 188] width 43 height 8
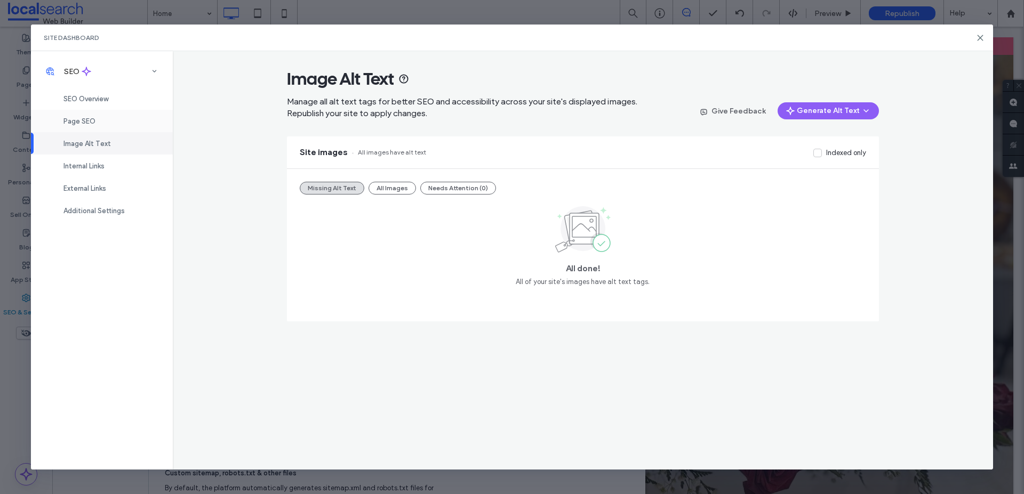
click at [59, 115] on div "Page SEO" at bounding box center [102, 121] width 142 height 22
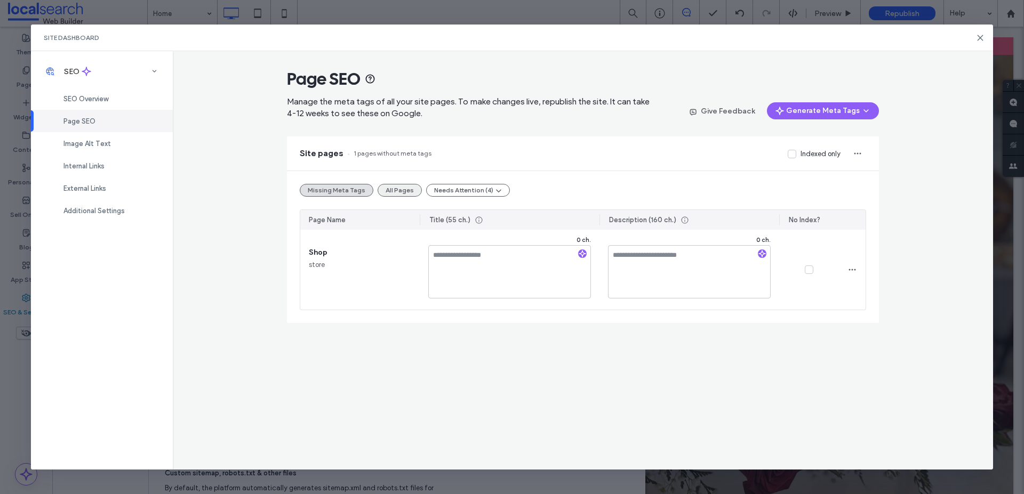
click at [401, 190] on button "All Pages" at bounding box center [399, 190] width 44 height 13
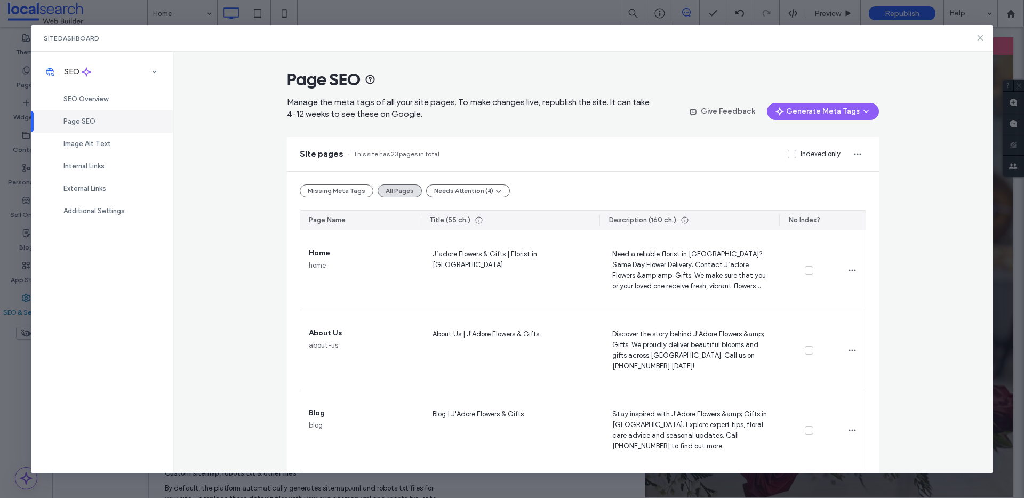
click at [976, 38] on icon at bounding box center [980, 38] width 9 height 9
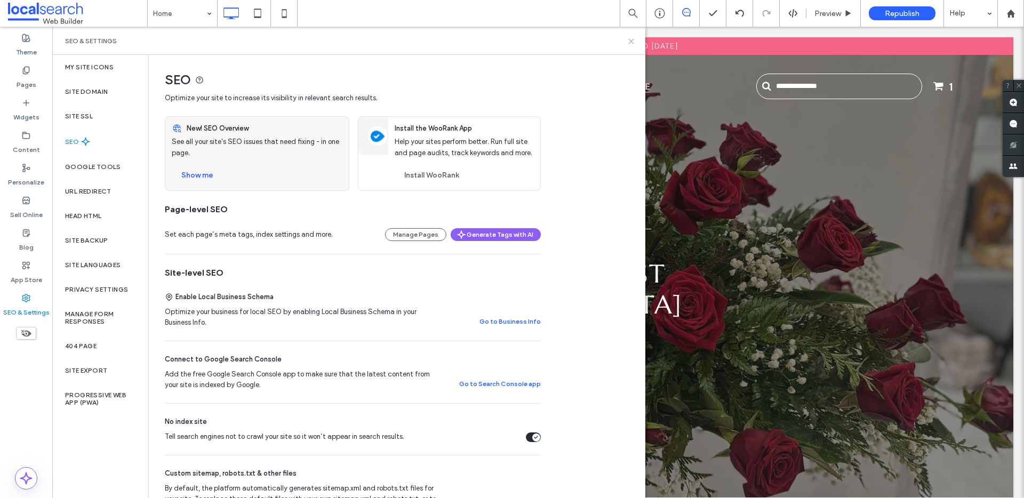
click at [630, 39] on icon at bounding box center [631, 41] width 8 height 8
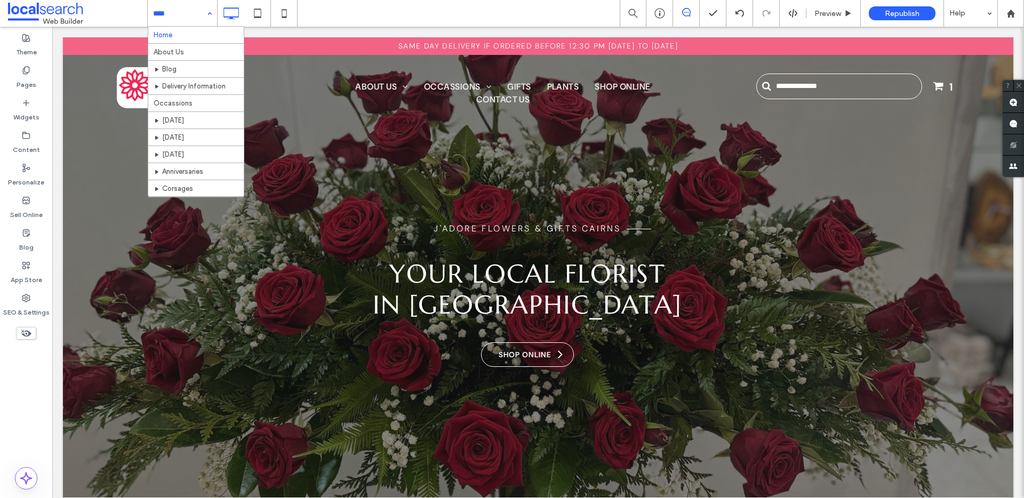
click at [200, 9] on input at bounding box center [179, 13] width 53 height 27
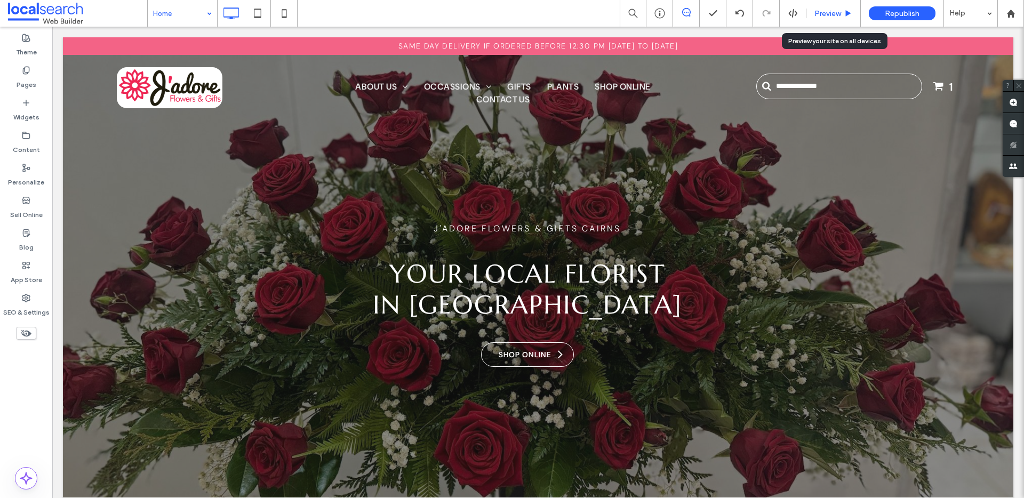
click at [828, 15] on span "Preview" at bounding box center [827, 13] width 27 height 9
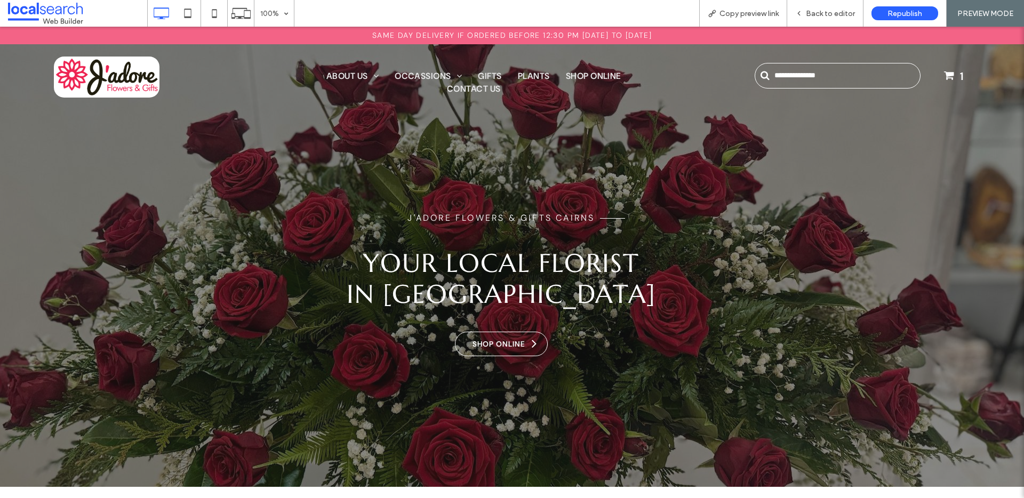
click at [821, 75] on input "Search" at bounding box center [837, 76] width 166 height 26
type input "******"
click at [210, 11] on icon at bounding box center [214, 13] width 21 height 21
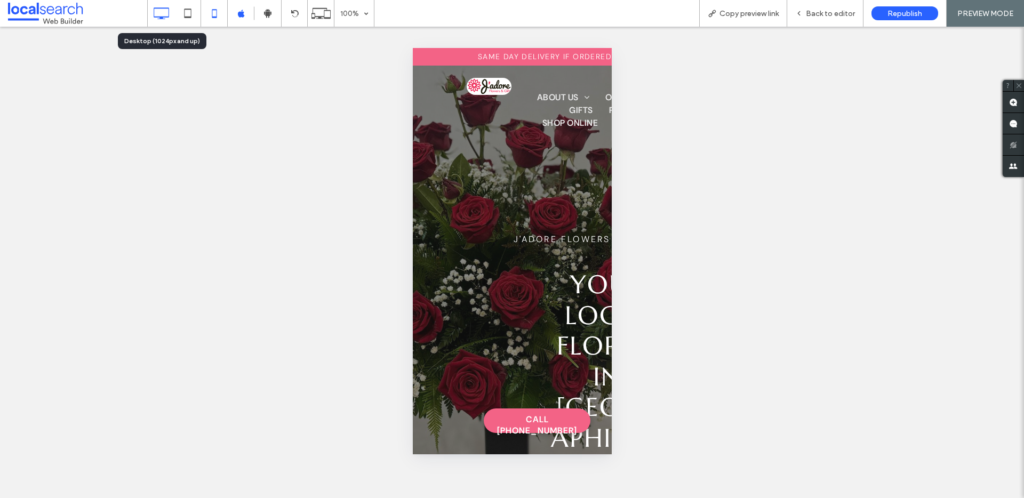
click at [163, 14] on icon at bounding box center [160, 13] width 21 height 21
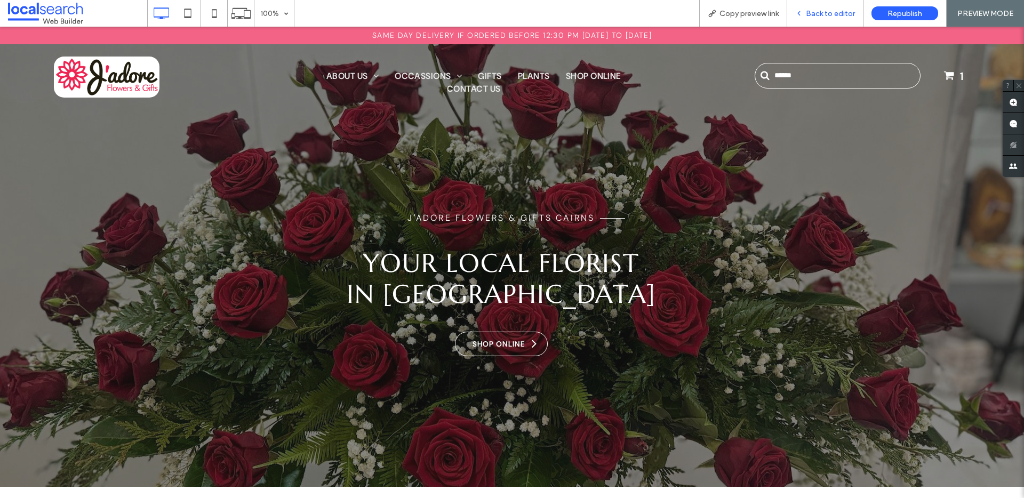
click at [835, 17] on span "Back to editor" at bounding box center [830, 13] width 49 height 9
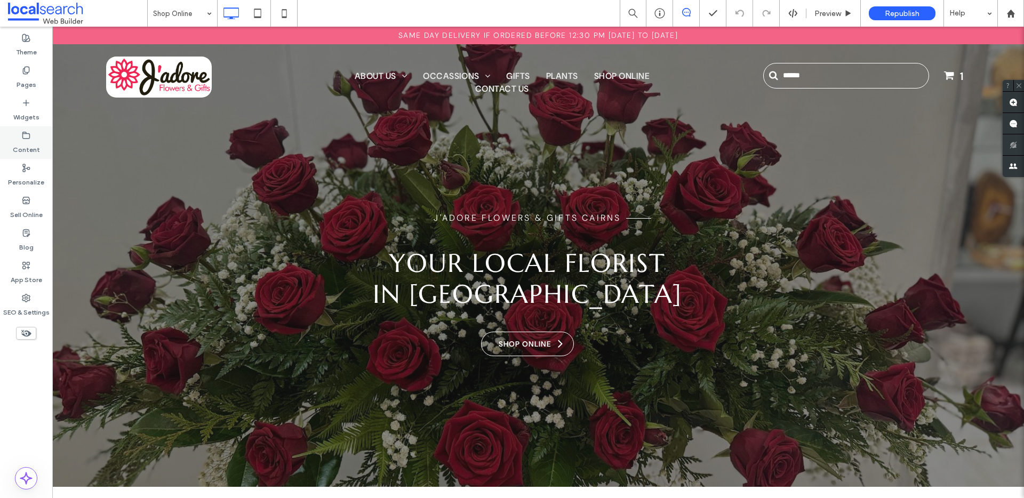
click at [25, 134] on icon at bounding box center [26, 135] width 9 height 9
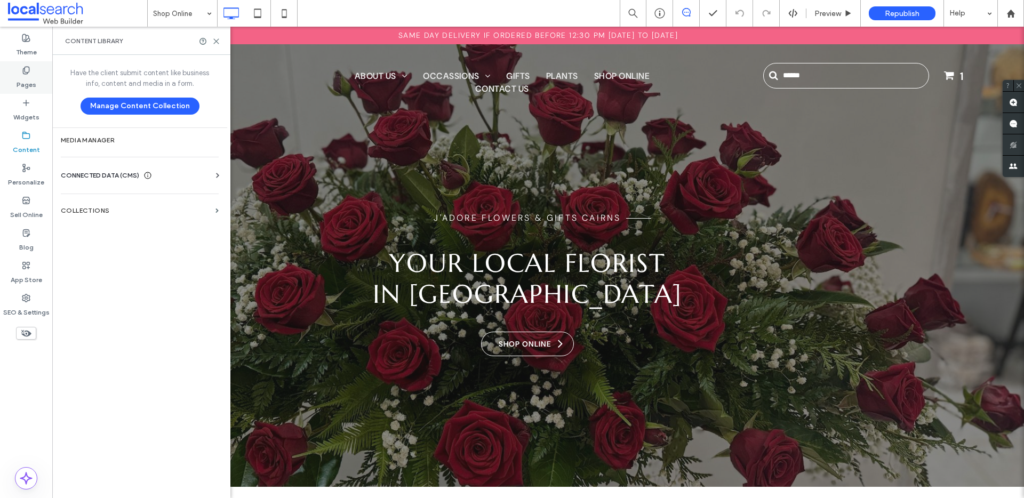
click at [27, 75] on label "Pages" at bounding box center [27, 82] width 20 height 15
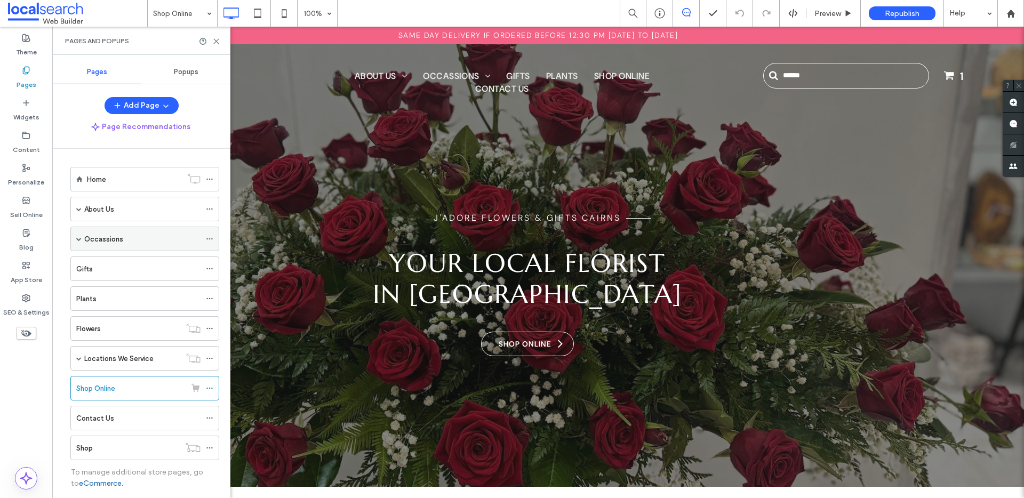
click at [112, 241] on label "Occassions" at bounding box center [103, 239] width 39 height 19
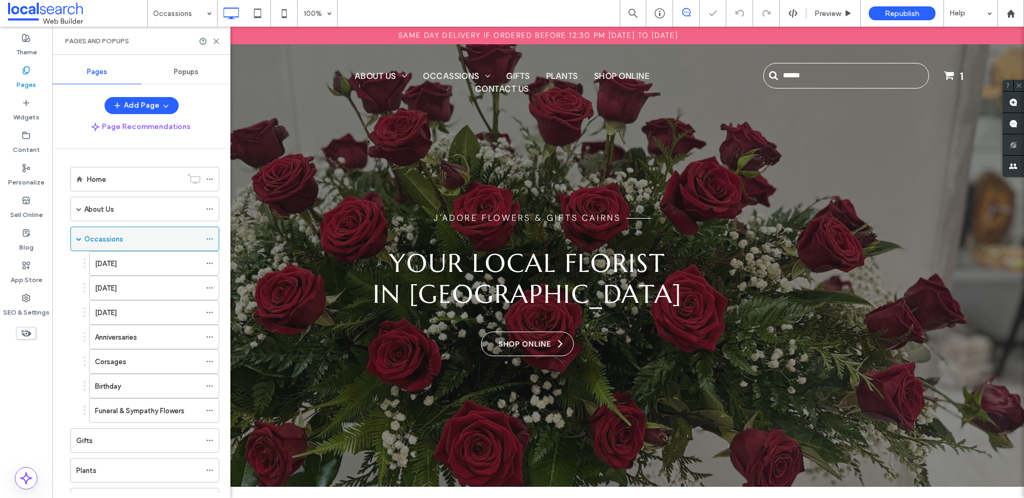
click at [210, 237] on icon at bounding box center [209, 238] width 7 height 7
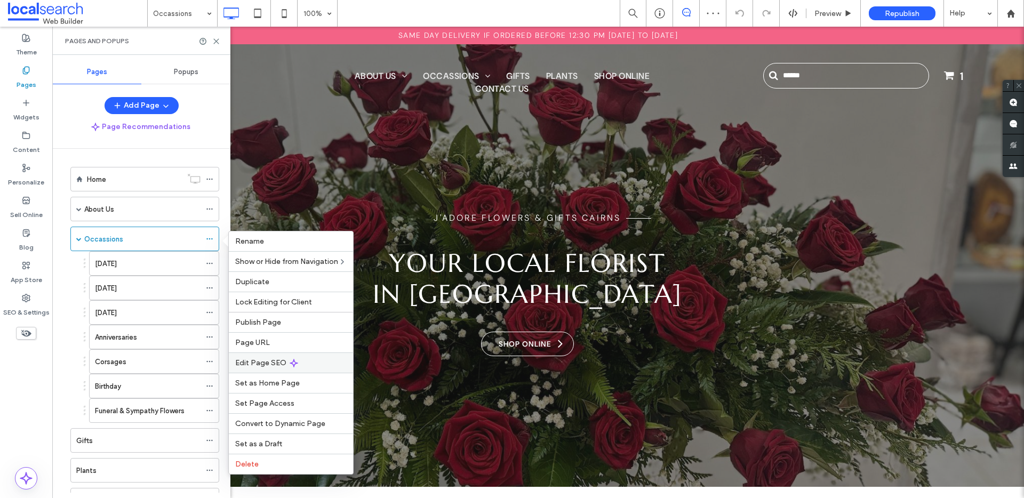
click at [262, 363] on span "Edit Page SEO" at bounding box center [260, 362] width 51 height 9
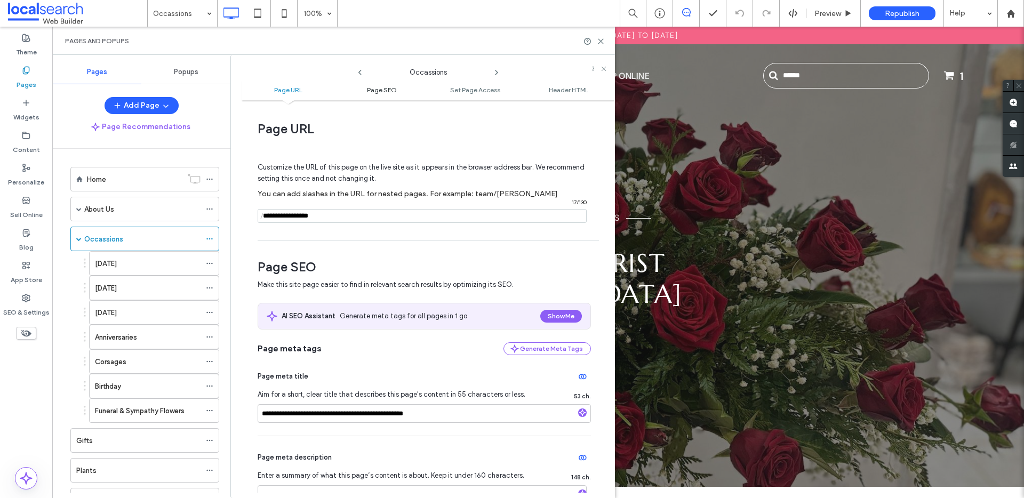
click at [387, 90] on span "Page SEO" at bounding box center [382, 90] width 30 height 8
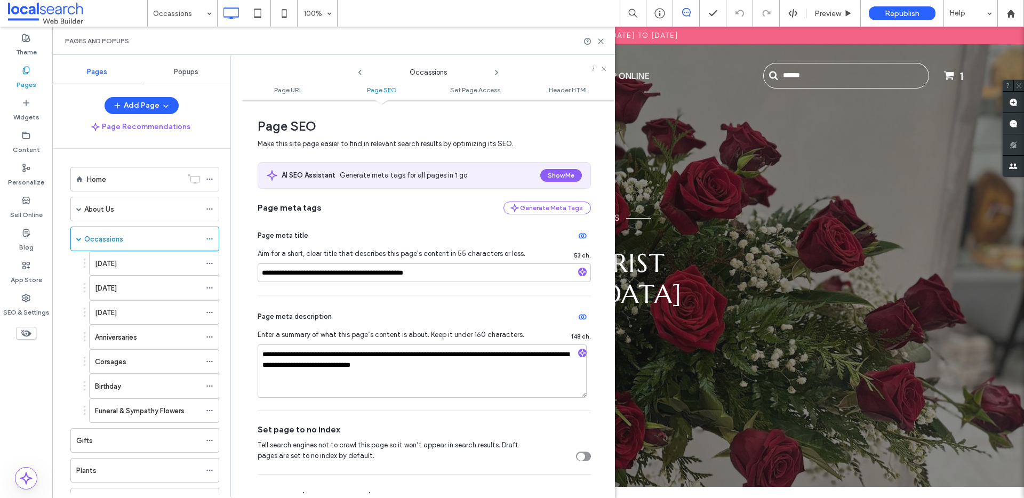
scroll to position [141, 0]
click at [208, 238] on icon at bounding box center [209, 238] width 7 height 7
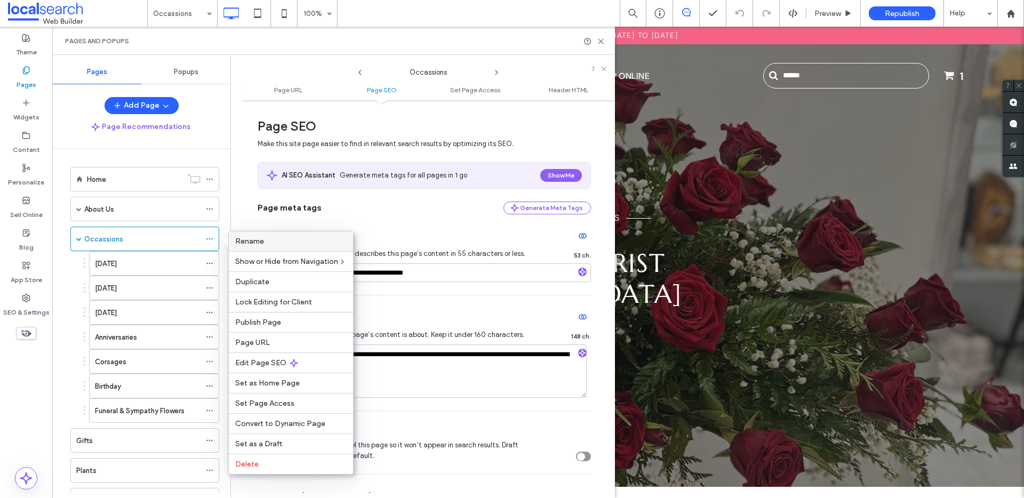
click at [245, 241] on span "Rename" at bounding box center [249, 241] width 29 height 9
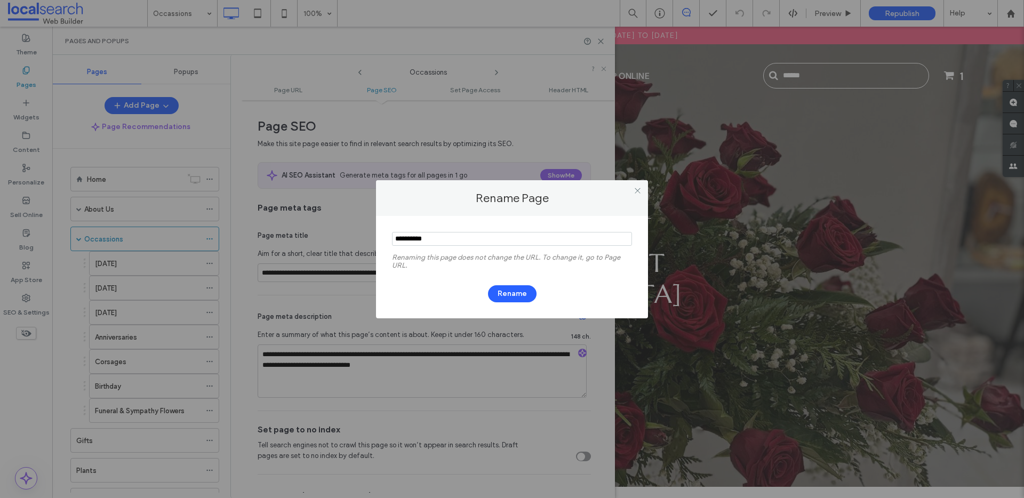
click at [415, 239] on input "notEmpty" at bounding box center [512, 239] width 240 height 14
type input "*********"
click at [512, 293] on button "Rename" at bounding box center [512, 293] width 49 height 17
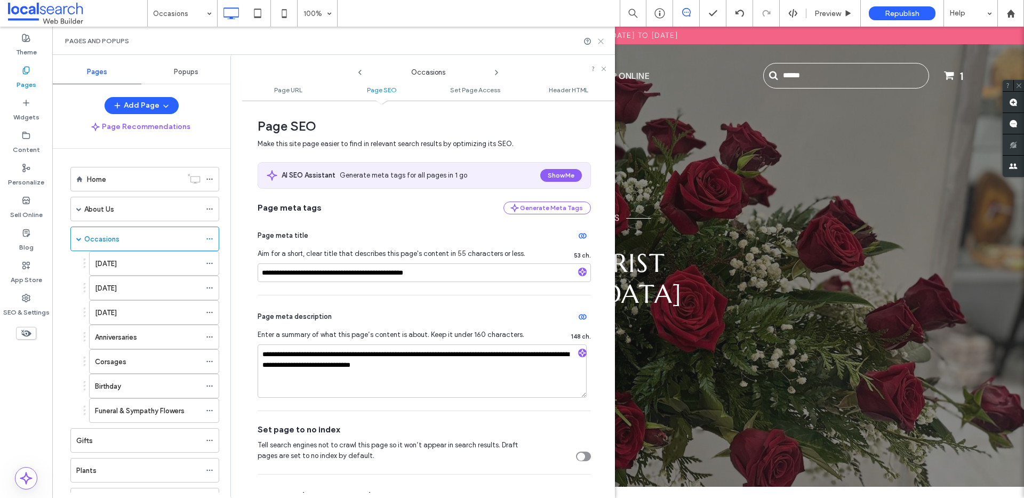
click at [601, 40] on use at bounding box center [600, 41] width 5 height 5
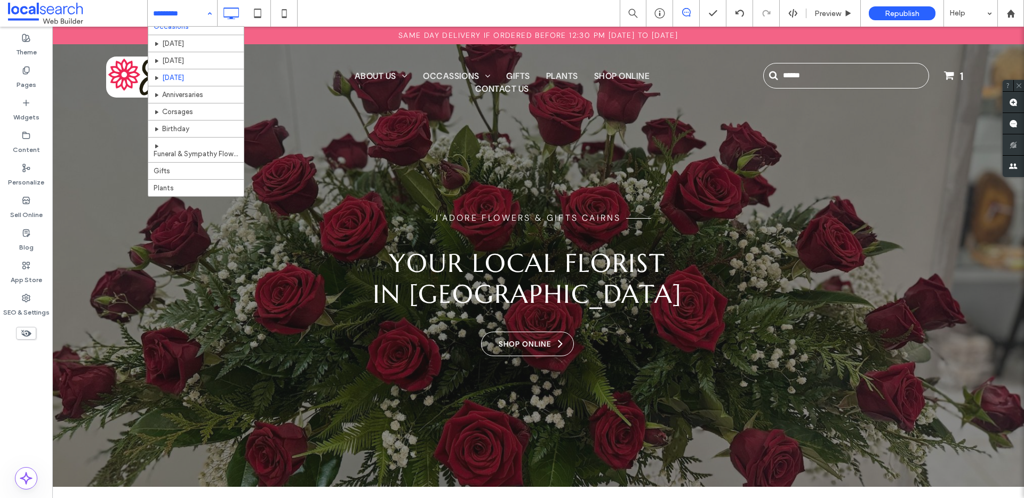
scroll to position [129, 0]
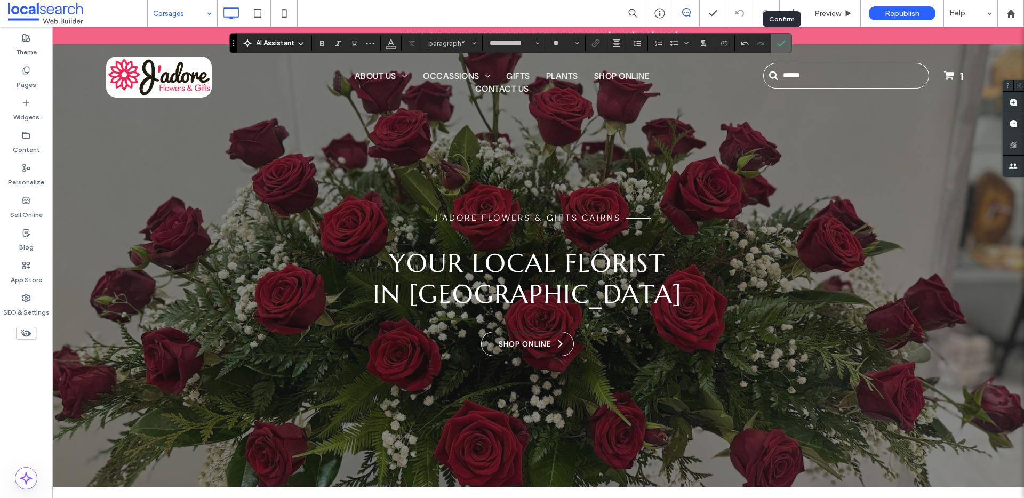
click at [777, 41] on icon "Confirm" at bounding box center [781, 43] width 9 height 9
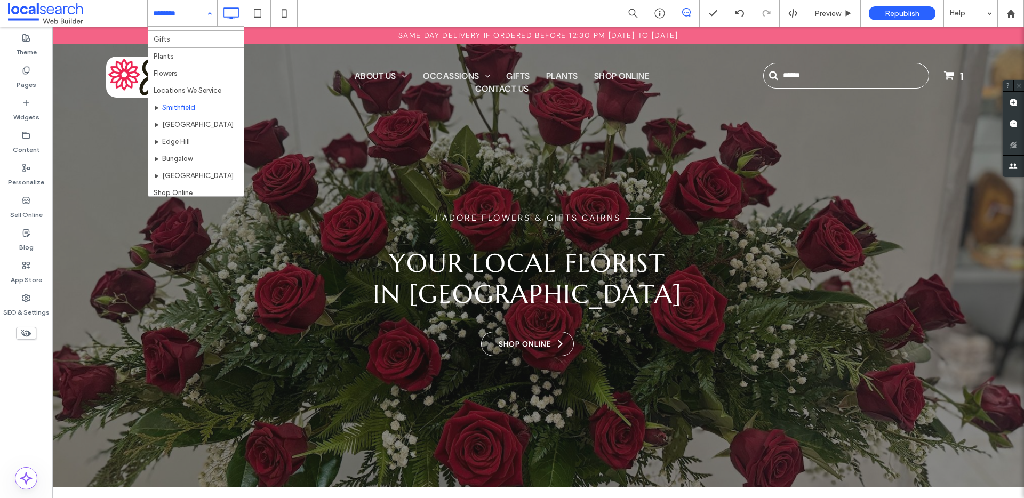
scroll to position [210, 0]
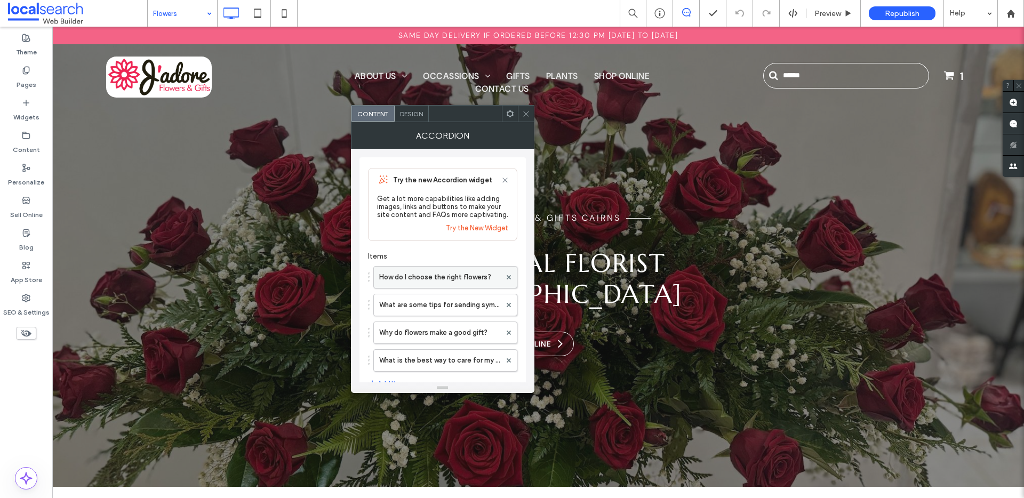
click at [453, 270] on label "How do I choose the right flowers?" at bounding box center [440, 277] width 122 height 21
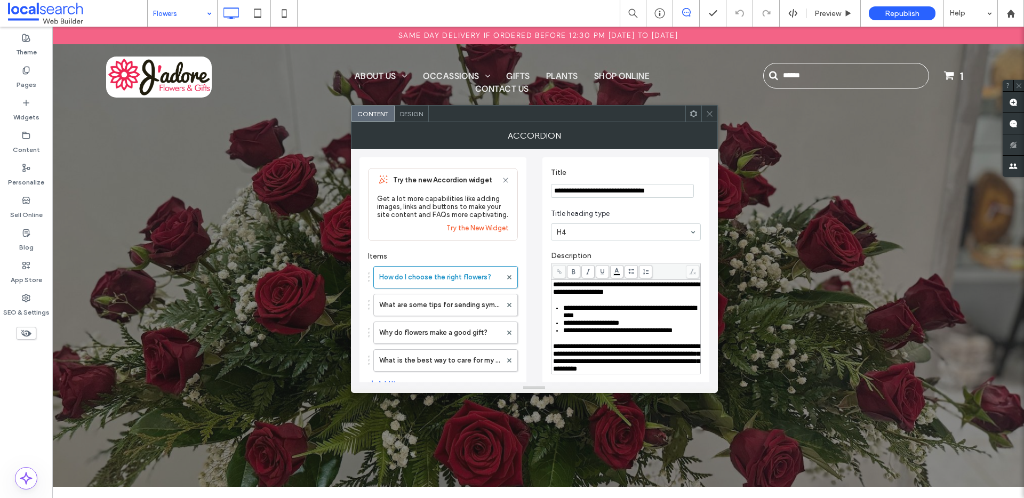
click at [634, 323] on div "**********" at bounding box center [631, 322] width 136 height 7
click at [542, 252] on div "**********" at bounding box center [625, 273] width 167 height 233
click at [705, 111] on icon at bounding box center [709, 114] width 8 height 8
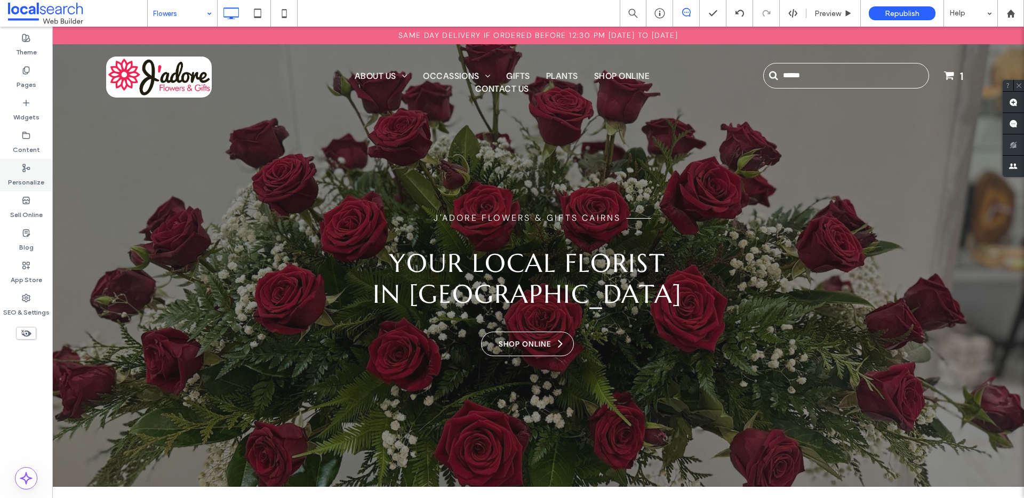
click at [18, 189] on div "Personalize" at bounding box center [26, 175] width 52 height 33
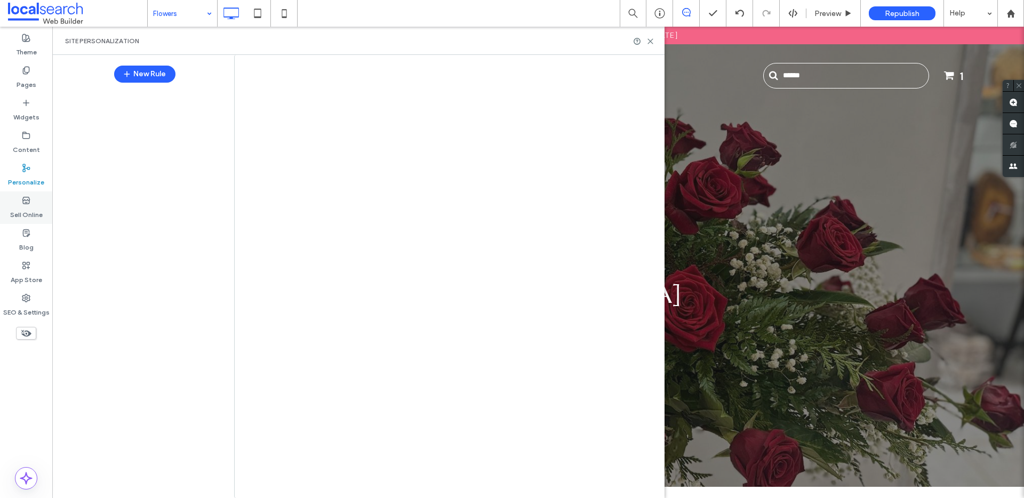
click at [24, 205] on label "Sell Online" at bounding box center [26, 212] width 33 height 15
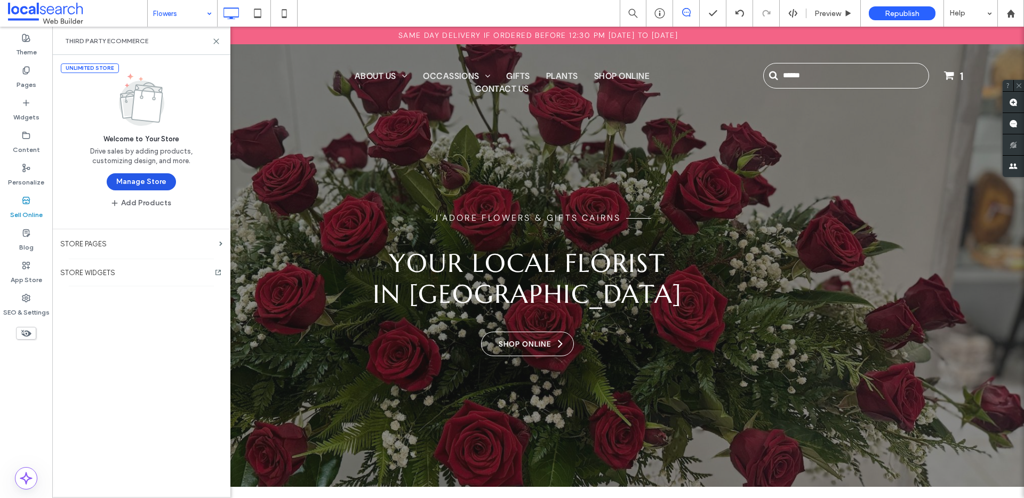
click at [143, 180] on button "Manage Store" at bounding box center [141, 181] width 69 height 17
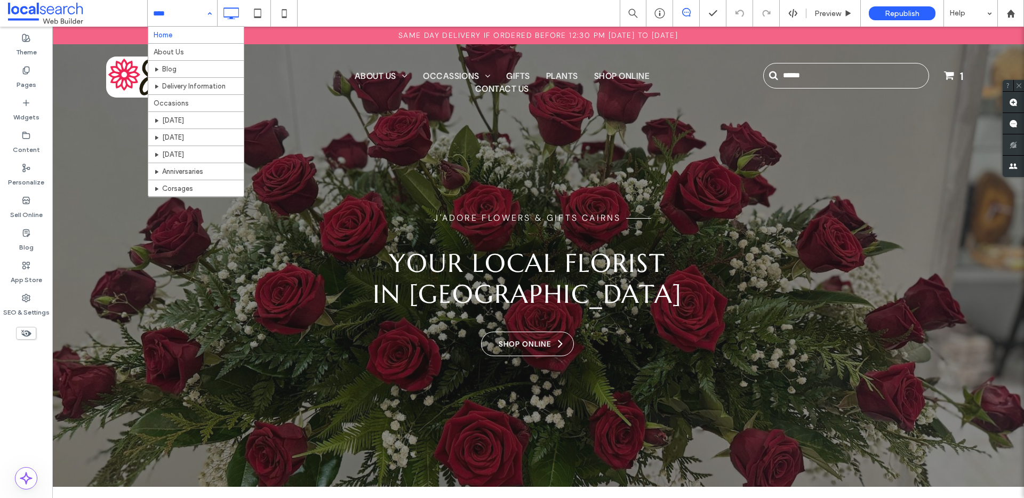
click at [209, 12] on div "Home About Us Blog Delivery Information Occasions Mother's Day Father's Day Val…" at bounding box center [182, 13] width 69 height 27
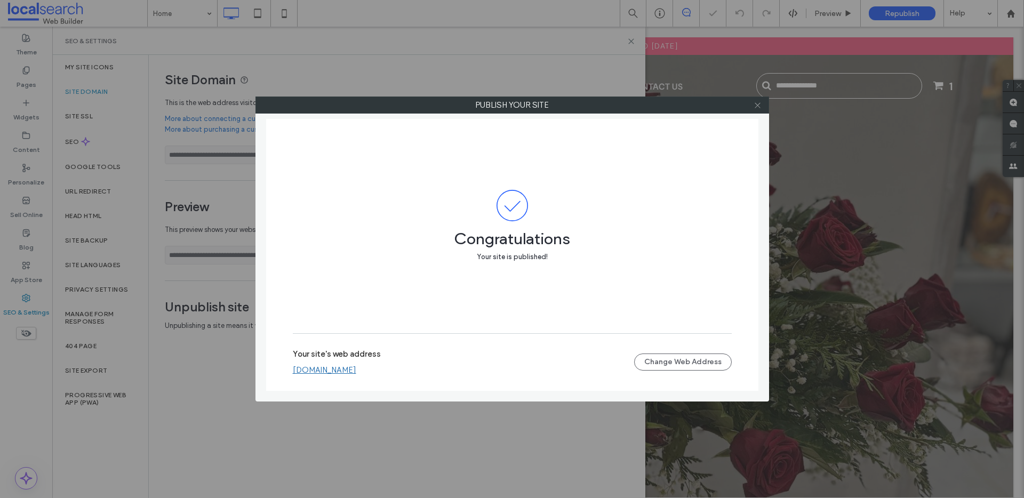
click at [758, 106] on use at bounding box center [756, 104] width 5 height 5
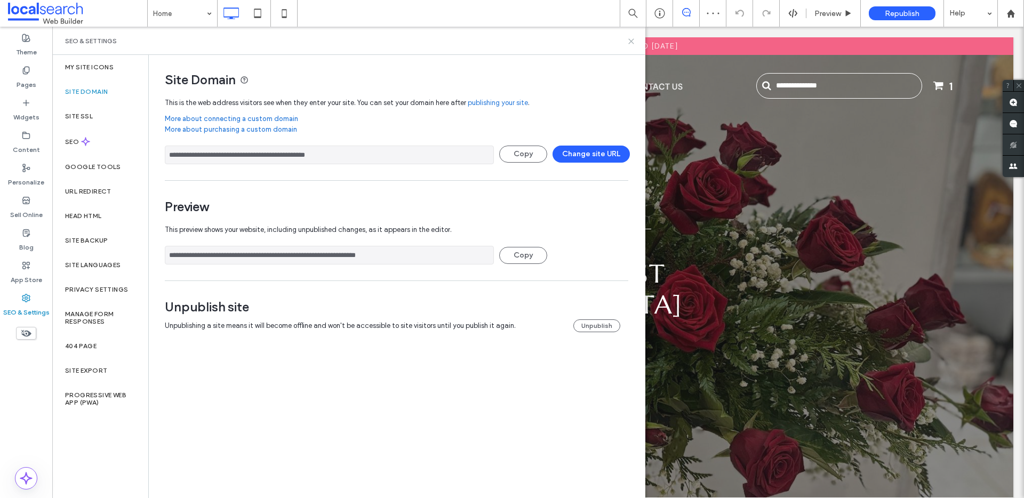
click at [632, 41] on icon at bounding box center [631, 41] width 8 height 8
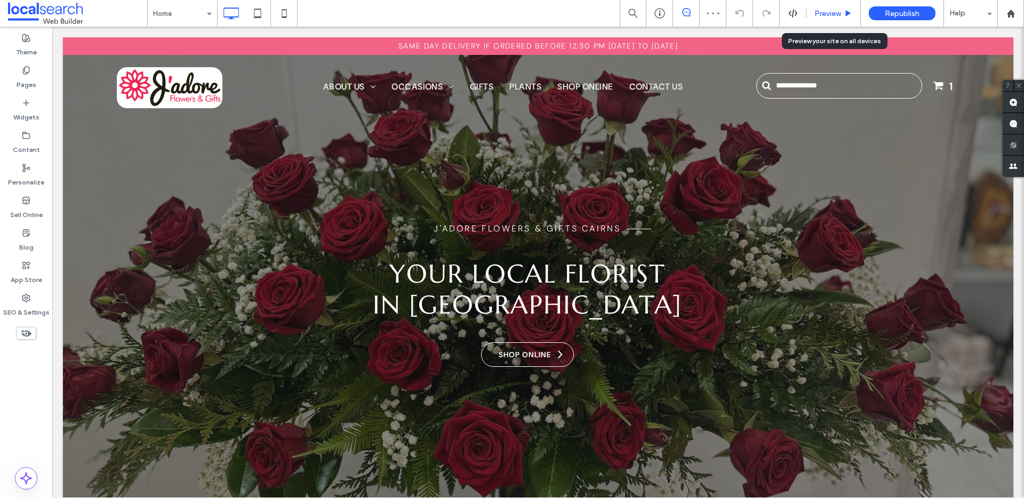
click at [841, 9] on div "Preview" at bounding box center [833, 13] width 54 height 27
click at [832, 16] on span "Preview" at bounding box center [827, 13] width 27 height 9
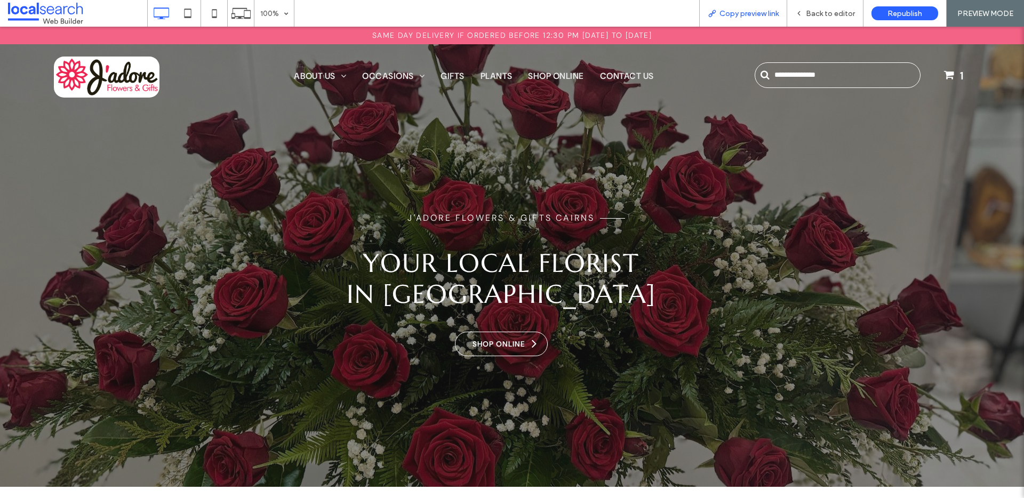
click at [752, 12] on span "Copy preview link" at bounding box center [748, 13] width 59 height 9
click at [828, 13] on span "Back to editor" at bounding box center [830, 13] width 49 height 9
